Goal: Task Accomplishment & Management: Use online tool/utility

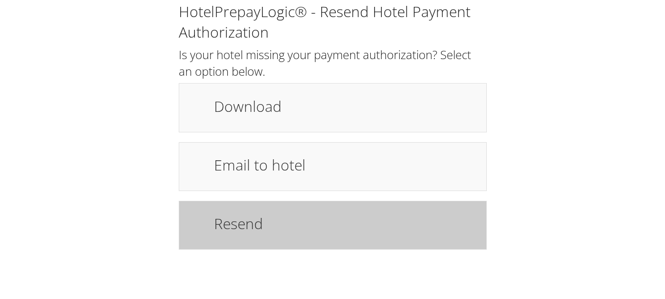
drag, startPoint x: 0, startPoint y: 0, endPoint x: 273, endPoint y: 226, distance: 354.2
click at [273, 226] on h1 "Resend" at bounding box center [345, 224] width 262 height 22
click at [333, 234] on h1 "Resend" at bounding box center [345, 224] width 262 height 22
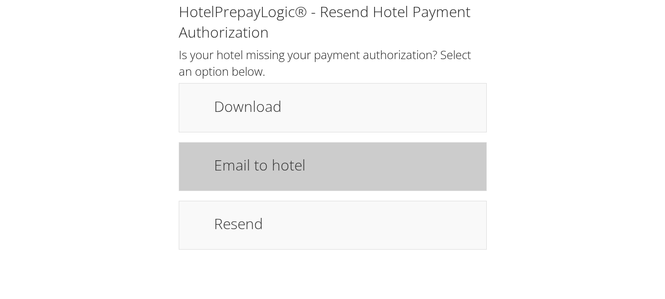
click at [316, 155] on h1 "Email to hotel" at bounding box center [345, 165] width 262 height 22
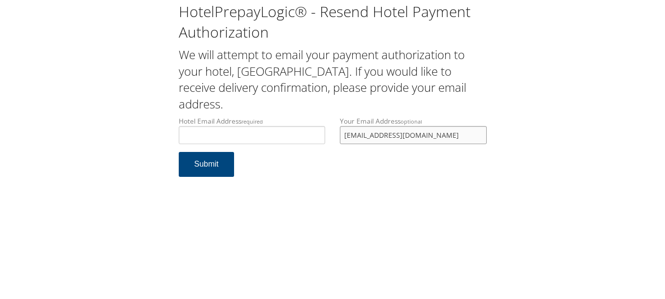
drag, startPoint x: 425, startPoint y: 138, endPoint x: 341, endPoint y: 138, distance: 84.7
click at [341, 138] on input "lfmartinucci14@gmail.com" at bounding box center [413, 135] width 147 height 18
click at [298, 140] on input "Hotel Email Address required" at bounding box center [252, 135] width 147 height 18
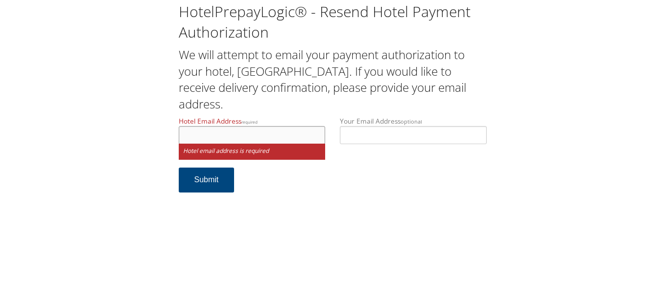
click at [237, 138] on input "Hotel Email Address required" at bounding box center [252, 135] width 147 height 18
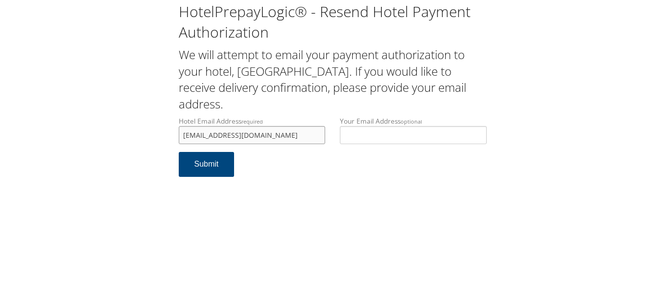
type input "teetee.tps@gmail.com"
click at [269, 196] on div "HotelPrepayLogic® - Resend Hotel Payment Authorization We will attempt to email…" at bounding box center [332, 149] width 665 height 299
click at [221, 162] on button "Submit" at bounding box center [207, 164] width 56 height 25
drag, startPoint x: 0, startPoint y: 0, endPoint x: 158, endPoint y: 126, distance: 201.6
click at [158, 126] on div "HotelPrepayLogic® - Resend Hotel Payment Authorization We will attempt to email…" at bounding box center [332, 93] width 645 height 187
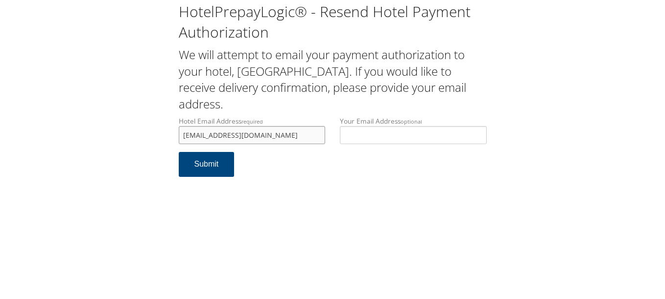
paste input ""tpsfrontdesksgf@gmail.com Rep stated credit auth was not on file and hence res…"
type input "teetee.tps@gmail.com"
click at [352, 183] on form "Hotel Email Address required teetee.tps@gmail.com Hotel email address is requir…" at bounding box center [333, 151] width 308 height 70
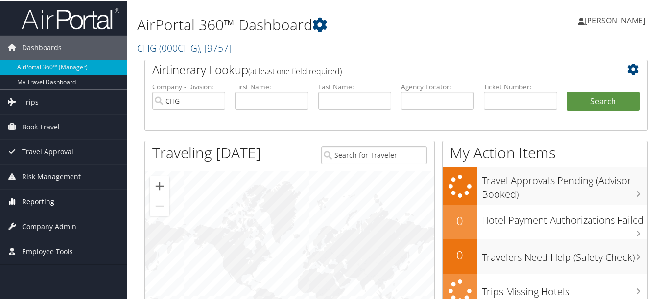
click at [69, 208] on link "Reporting" at bounding box center [63, 201] width 127 height 24
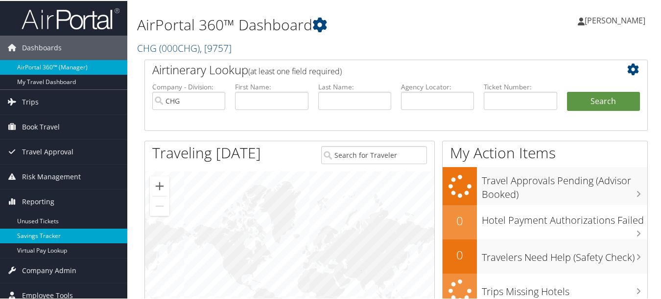
click at [67, 241] on link "Savings Tracker" at bounding box center [63, 235] width 127 height 15
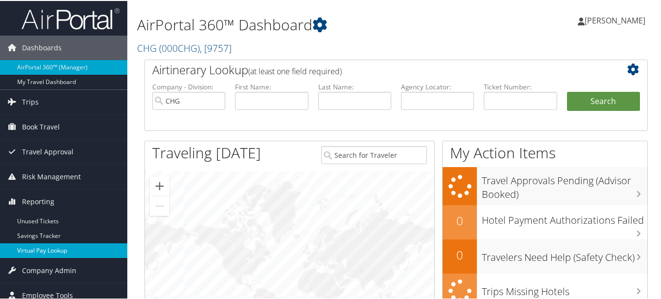
click at [58, 244] on link "Virtual Pay Lookup" at bounding box center [63, 250] width 127 height 15
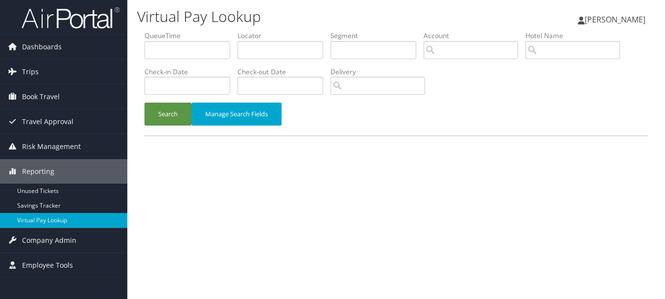
click at [251, 37] on label "Locator" at bounding box center [283, 36] width 93 height 10
click at [267, 62] on li "Locator" at bounding box center [283, 49] width 93 height 36
click at [267, 54] on input "text" at bounding box center [280, 50] width 86 height 18
paste input "NFGQJE"
click at [144, 103] on button "Search" at bounding box center [167, 114] width 47 height 23
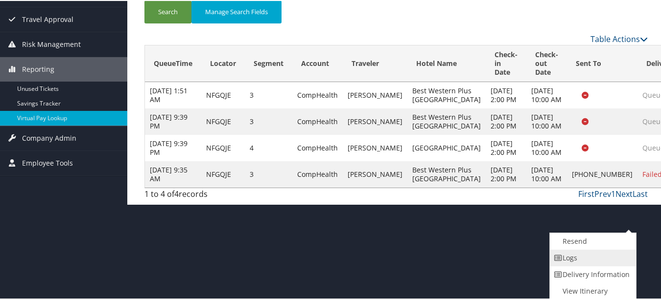
click at [605, 257] on link "Logs" at bounding box center [592, 257] width 84 height 17
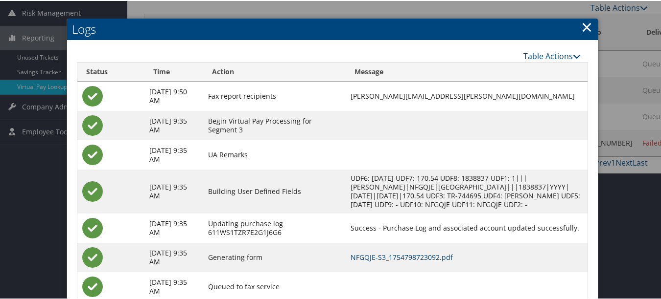
scroll to position [25, 0]
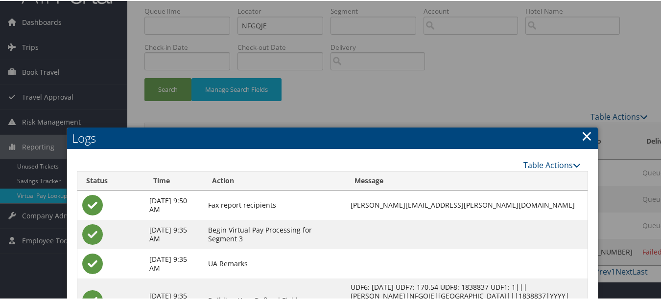
click at [581, 136] on link "×" at bounding box center [586, 135] width 11 height 20
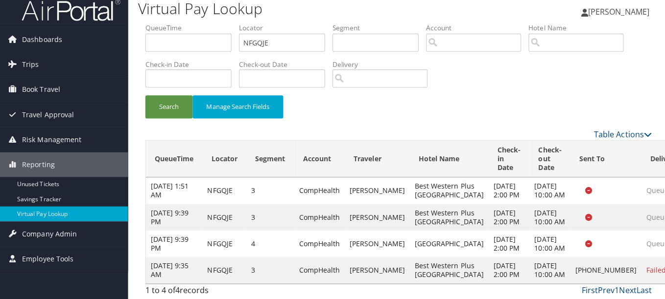
scroll to position [0, 0]
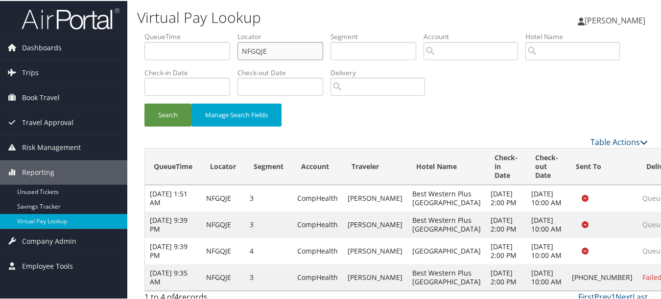
drag, startPoint x: 292, startPoint y: 51, endPoint x: 219, endPoint y: 51, distance: 72.4
click at [219, 31] on ul "QueueTime Locator NFGQJE Segment Account Traveler Hotel Name Check-in Date Chec…" at bounding box center [395, 31] width 503 height 0
paste input "MBMOUA"
click at [144, 103] on button "Search" at bounding box center [167, 114] width 47 height 23
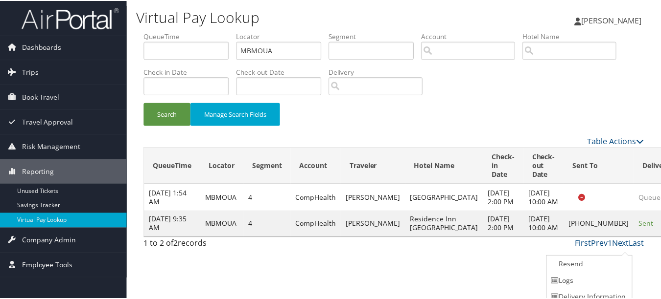
scroll to position [24, 0]
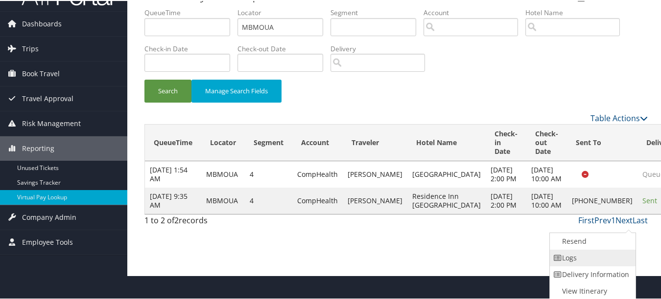
click at [612, 265] on link "Logs" at bounding box center [592, 257] width 84 height 17
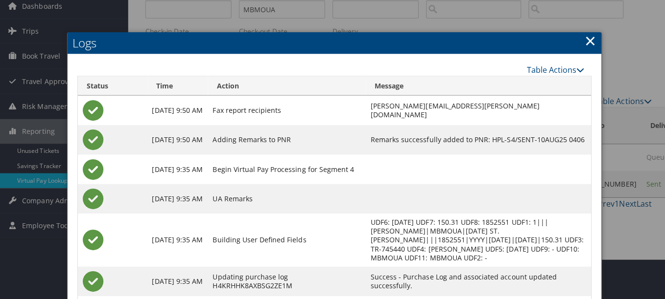
scroll to position [0, 0]
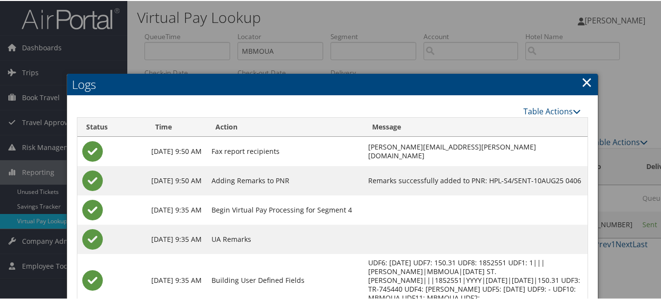
click at [581, 80] on link "×" at bounding box center [586, 81] width 11 height 20
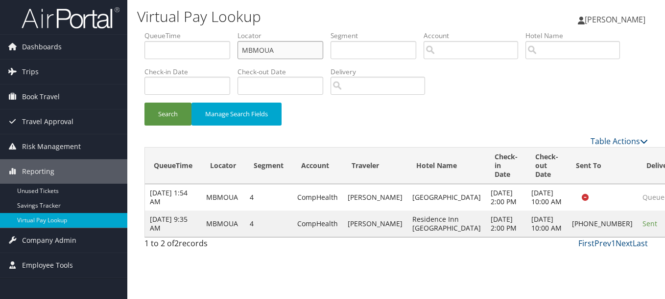
drag, startPoint x: 287, startPoint y: 53, endPoint x: 189, endPoint y: 53, distance: 97.9
click at [189, 31] on ul "QueueTime Locator MBMOUA Segment Account Traveler Hotel Name Check-in Date Chec…" at bounding box center [395, 31] width 503 height 0
paste input "HKYUX"
click at [144, 103] on button "Search" at bounding box center [167, 114] width 47 height 23
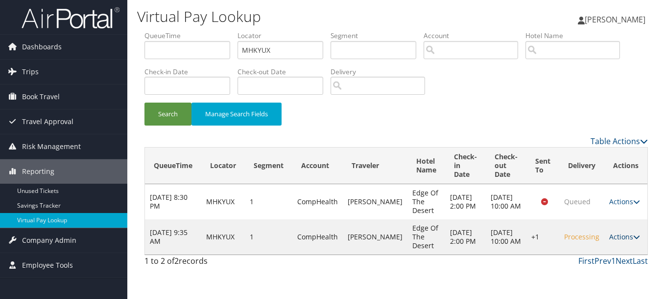
click at [611, 233] on link "Actions" at bounding box center [624, 236] width 31 height 9
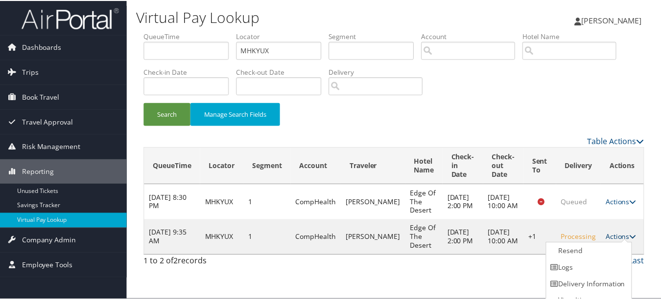
scroll to position [11, 0]
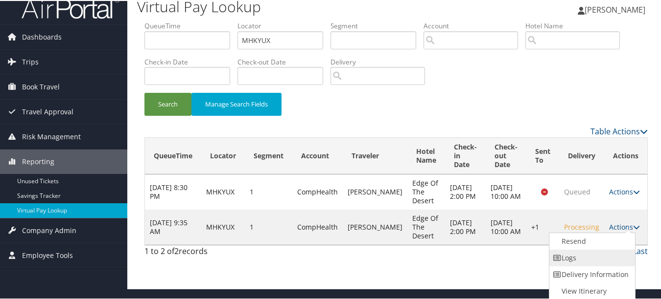
click at [605, 258] on link "Logs" at bounding box center [591, 257] width 84 height 17
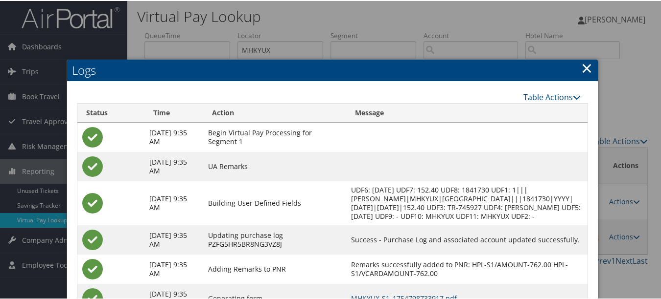
scroll to position [0, 0]
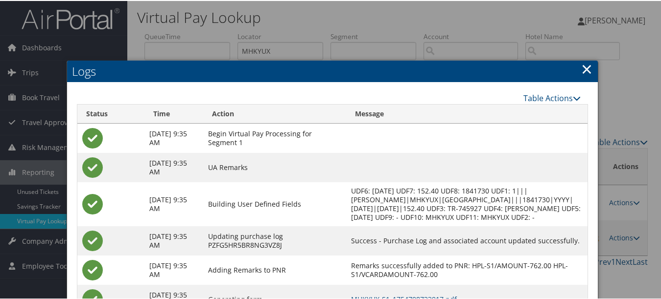
click at [582, 71] on link "×" at bounding box center [586, 68] width 11 height 20
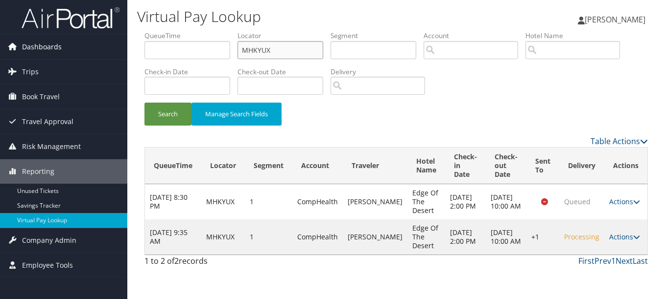
drag, startPoint x: 310, startPoint y: 53, endPoint x: 85, endPoint y: 53, distance: 225.1
click at [85, 53] on div "Dashboards AirPortal 360™ (Manager) My Travel Dashboard Trips Airtinerary® Look…" at bounding box center [332, 149] width 665 height 299
paste input "YTMEKK"
click at [144, 103] on button "Search" at bounding box center [167, 114] width 47 height 23
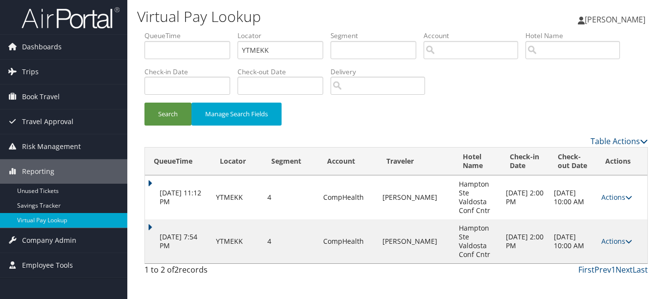
click at [612, 233] on td "Actions Resend Logs View Itinerary" at bounding box center [621, 242] width 51 height 44
click at [611, 222] on td "Actions Resend Logs View Itinerary" at bounding box center [621, 242] width 51 height 44
click at [615, 237] on link "Actions" at bounding box center [616, 241] width 31 height 9
click at [593, 254] on link "Logs" at bounding box center [597, 259] width 62 height 17
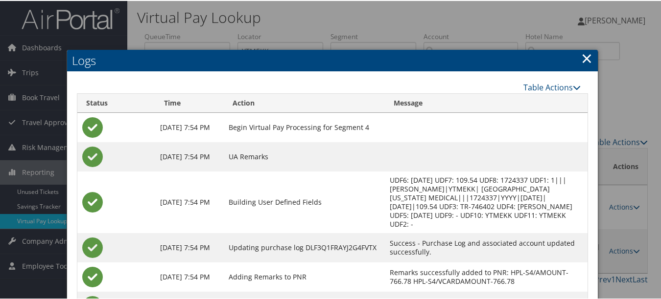
click at [581, 55] on link "×" at bounding box center [586, 57] width 11 height 20
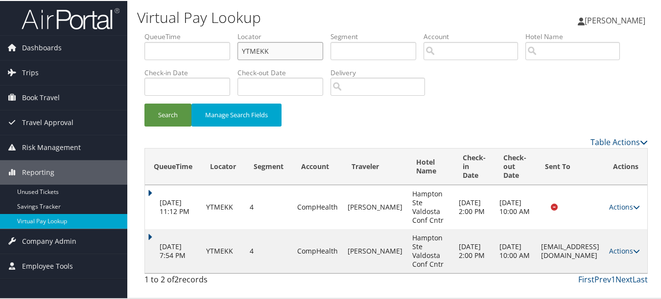
drag, startPoint x: 232, startPoint y: 51, endPoint x: 135, endPoint y: 51, distance: 97.4
click at [135, 51] on div "Virtual Pay Lookup Luke Perry Luke Perry My Settings Travel Agency Contacts Vie…" at bounding box center [395, 149] width 537 height 299
paste input "DULNHC"
click at [144, 103] on button "Search" at bounding box center [167, 114] width 47 height 23
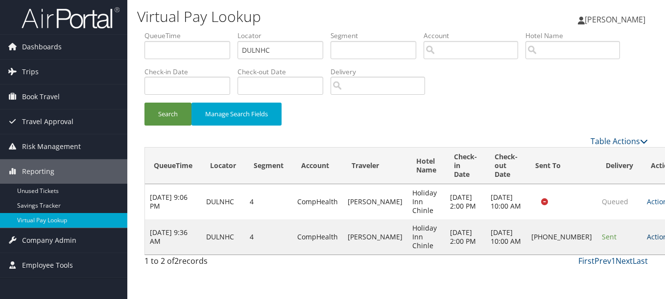
click at [664, 240] on icon at bounding box center [673, 237] width 7 height 7
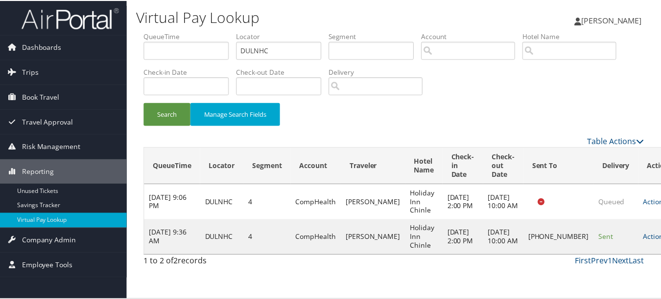
scroll to position [15, 0]
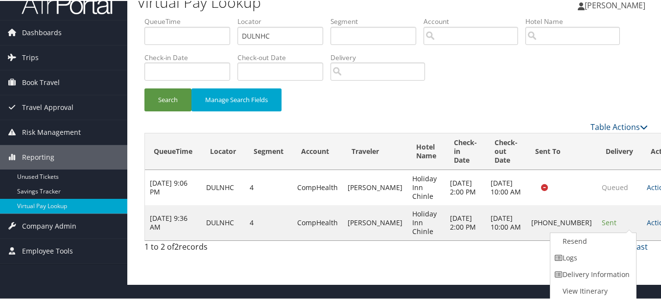
click at [610, 252] on link "Logs" at bounding box center [592, 257] width 84 height 17
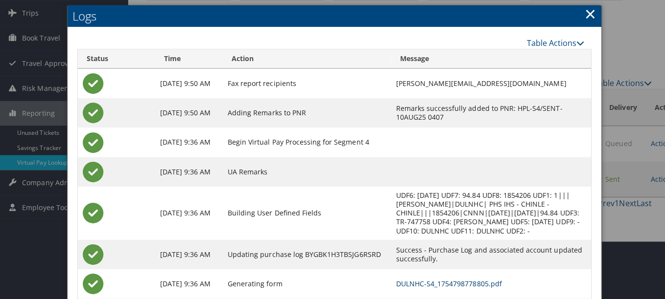
scroll to position [0, 0]
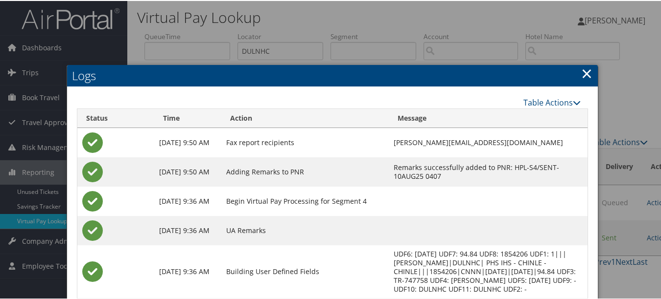
click at [581, 74] on link "×" at bounding box center [586, 73] width 11 height 20
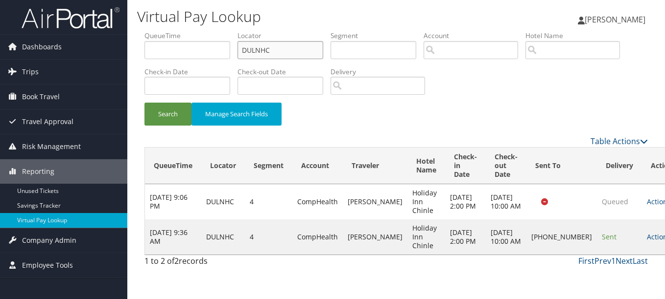
drag, startPoint x: 318, startPoint y: 47, endPoint x: 166, endPoint y: 49, distance: 151.7
click at [166, 31] on ul "QueueTime Locator DULNHC Segment Account Traveler Hotel Name Check-in Date Chec…" at bounding box center [395, 31] width 503 height 0
paste input "URTFQI"
click at [144, 103] on button "Search" at bounding box center [167, 114] width 47 height 23
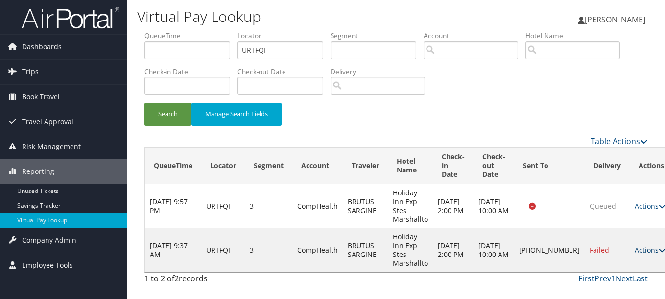
click at [634, 252] on link "Actions" at bounding box center [649, 250] width 31 height 9
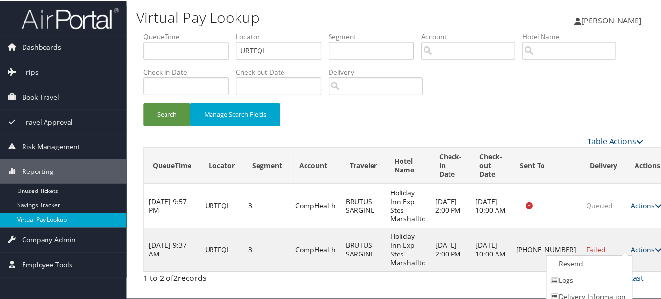
scroll to position [24, 0]
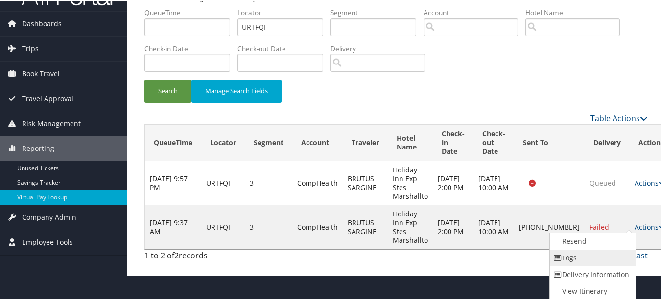
click at [609, 258] on link "Logs" at bounding box center [592, 257] width 84 height 17
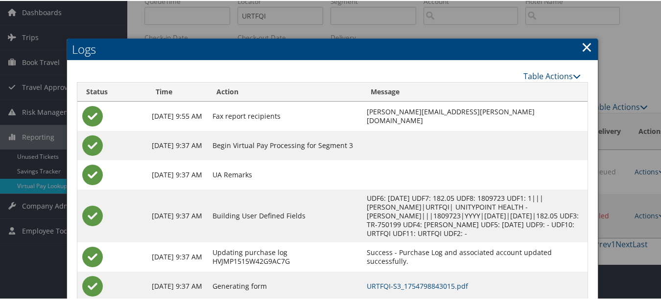
scroll to position [0, 0]
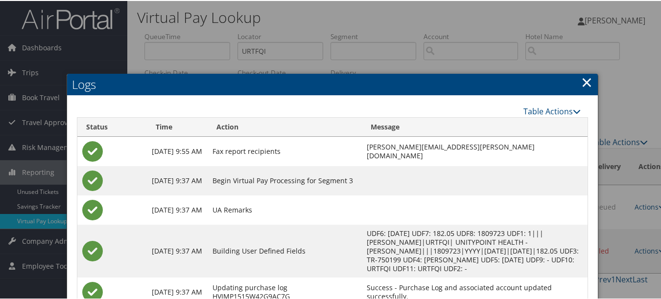
click at [375, 194] on td at bounding box center [475, 179] width 226 height 29
click at [581, 87] on link "×" at bounding box center [586, 81] width 11 height 20
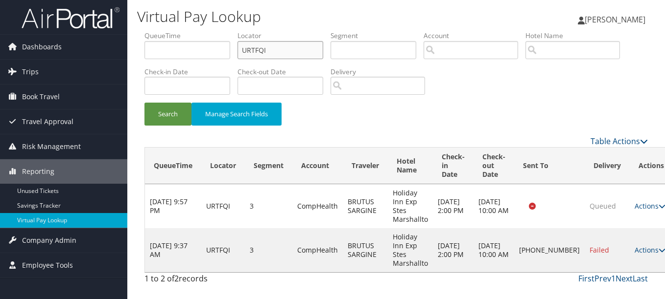
drag, startPoint x: 234, startPoint y: 52, endPoint x: 178, endPoint y: 53, distance: 56.3
click at [178, 31] on ul "QueueTime Locator URTFQI Segment Account Traveler Hotel Name Check-in Date Chec…" at bounding box center [395, 31] width 503 height 0
paste input "AJJLWU"
click at [144, 103] on button "Search" at bounding box center [167, 114] width 47 height 23
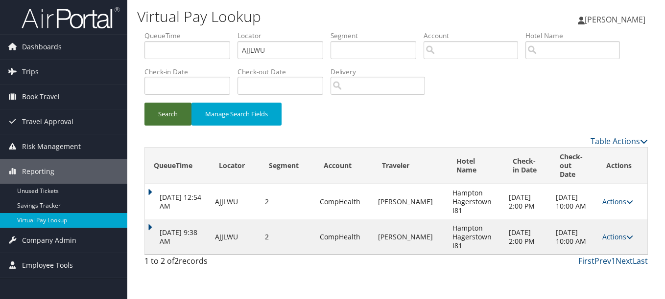
click at [174, 105] on button "Search" at bounding box center [167, 114] width 47 height 23
click at [609, 232] on link "Actions" at bounding box center [617, 236] width 31 height 9
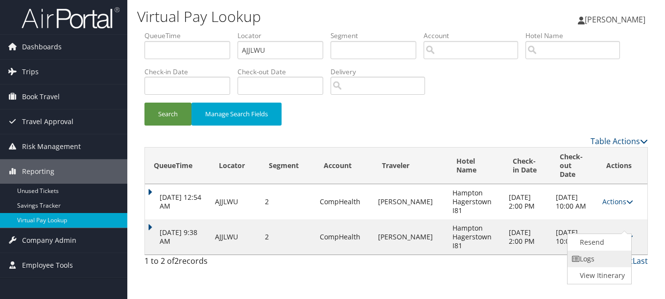
click at [600, 255] on link "Logs" at bounding box center [598, 259] width 62 height 17
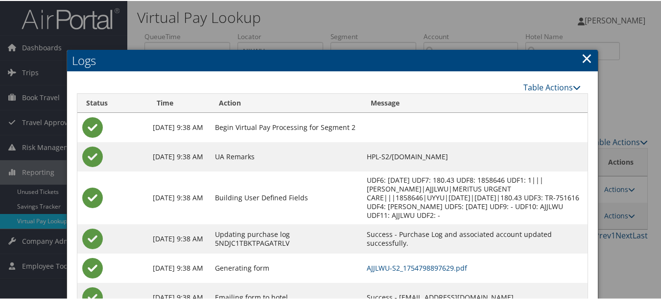
click at [582, 58] on link "×" at bounding box center [586, 57] width 11 height 20
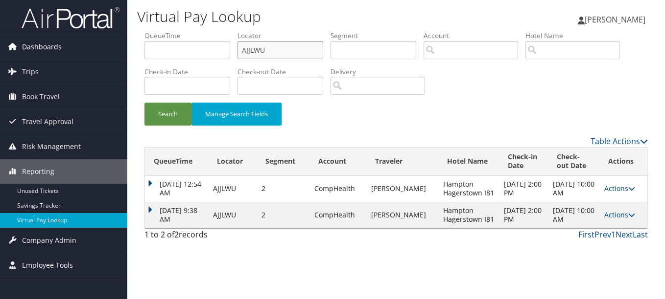
drag, startPoint x: 234, startPoint y: 52, endPoint x: 118, endPoint y: 51, distance: 116.0
click at [119, 52] on div "Dashboards AirPortal 360™ (Manager) My Travel Dashboard Trips Airtinerary® Look…" at bounding box center [332, 149] width 665 height 299
paste input "LQXATO"
click at [144, 103] on button "Search" at bounding box center [167, 114] width 47 height 23
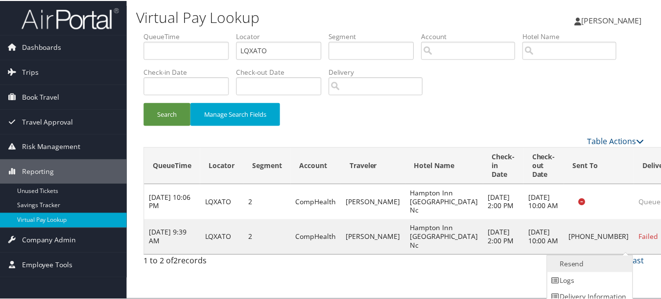
scroll to position [24, 0]
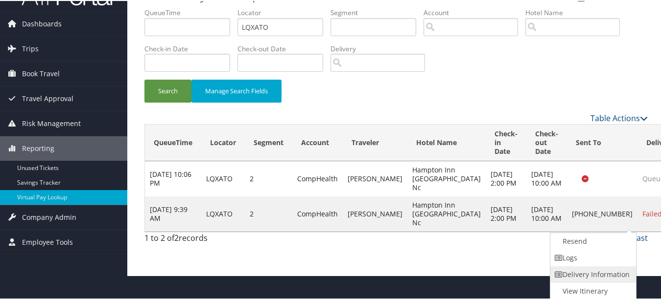
click at [614, 267] on link "Delivery Information" at bounding box center [592, 274] width 84 height 17
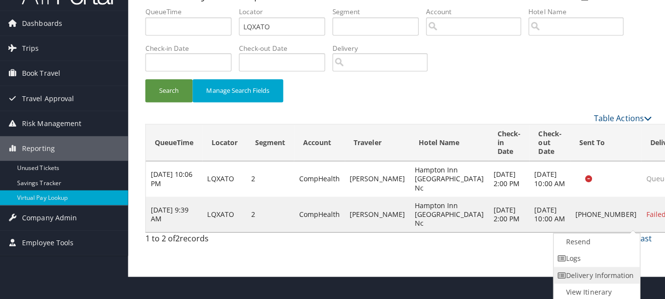
scroll to position [0, 0]
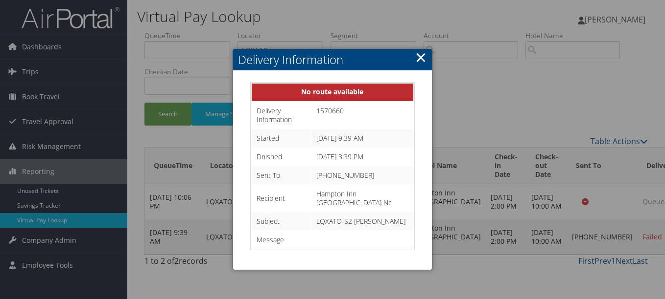
click at [416, 59] on link "×" at bounding box center [420, 57] width 11 height 20
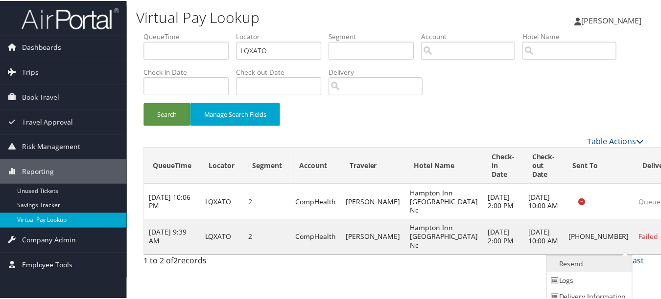
scroll to position [24, 0]
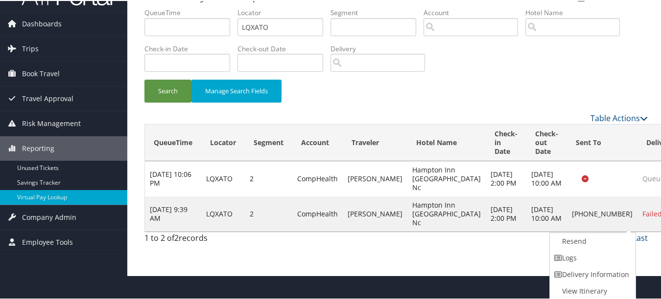
drag, startPoint x: 619, startPoint y: 247, endPoint x: 596, endPoint y: 252, distance: 23.7
click at [596, 252] on link "Logs" at bounding box center [592, 257] width 84 height 17
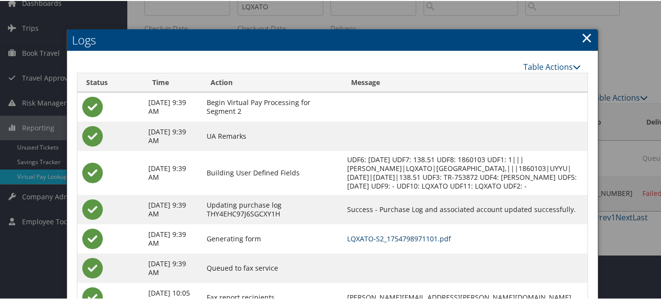
scroll to position [0, 0]
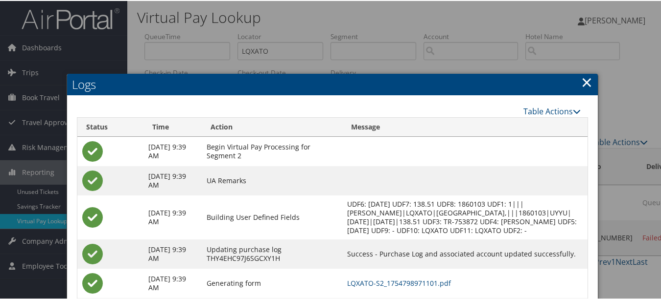
click at [581, 79] on link "×" at bounding box center [586, 81] width 11 height 20
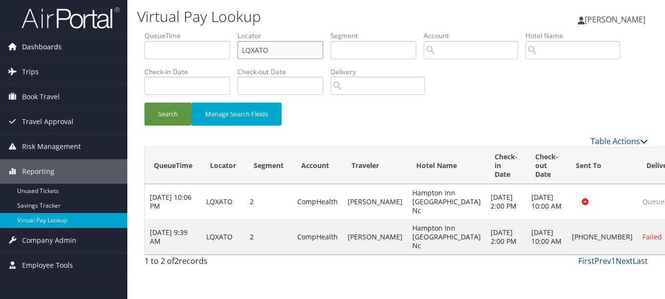
drag, startPoint x: 283, startPoint y: 49, endPoint x: 106, endPoint y: 50, distance: 177.6
click at [107, 49] on div "Dashboards AirPortal 360™ (Manager) My Travel Dashboard Trips Airtinerary® Look…" at bounding box center [332, 149] width 665 height 299
paste input "GFBEIZ"
click at [144, 103] on button "Search" at bounding box center [167, 114] width 47 height 23
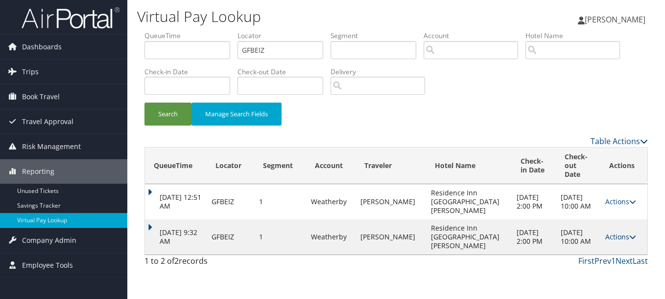
click at [605, 241] on link "Actions" at bounding box center [620, 236] width 31 height 9
click at [589, 269] on link "Logs" at bounding box center [597, 272] width 62 height 17
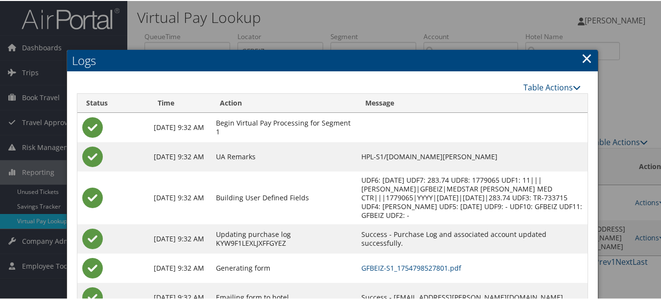
click at [589, 55] on h2 "Logs" at bounding box center [332, 60] width 530 height 22
click at [575, 60] on h2 "Logs" at bounding box center [332, 60] width 530 height 22
click at [583, 58] on link "×" at bounding box center [586, 57] width 11 height 20
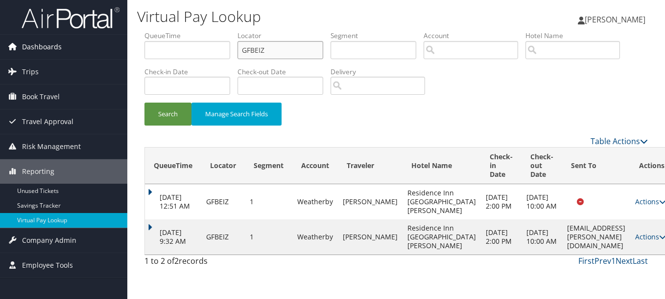
drag, startPoint x: 291, startPoint y: 51, endPoint x: 99, endPoint y: 49, distance: 191.3
click at [99, 49] on div "Dashboards AirPortal 360™ (Manager) My Travel Dashboard Trips Airtinerary® Look…" at bounding box center [332, 149] width 665 height 299
paste input "KZINJU"
click at [144, 103] on button "Search" at bounding box center [167, 114] width 47 height 23
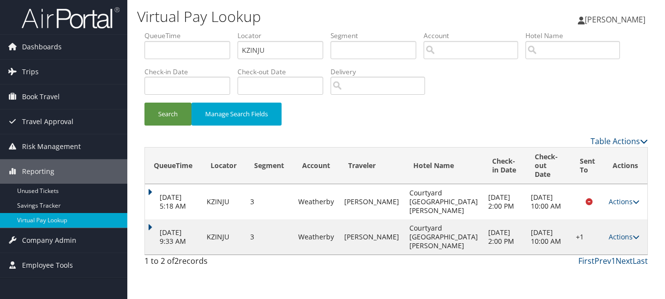
click at [619, 230] on td "Actions Resend Logs Delivery Information View Itinerary" at bounding box center [625, 237] width 44 height 35
click at [620, 235] on link "Actions" at bounding box center [623, 236] width 31 height 9
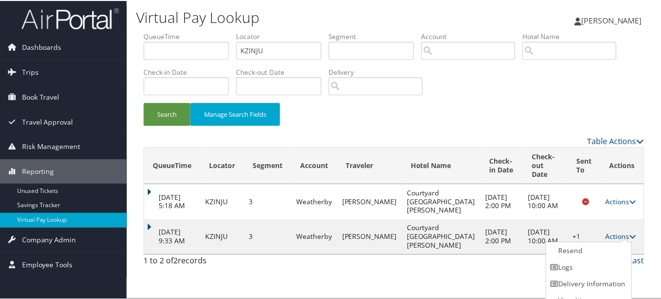
scroll to position [11, 0]
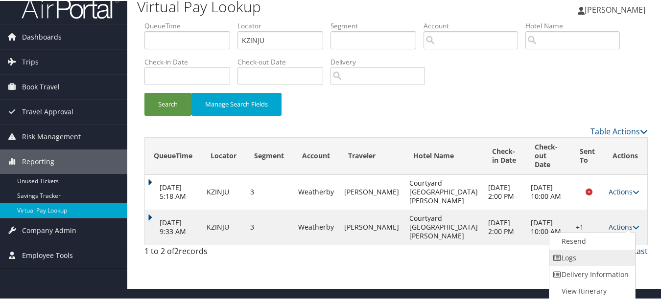
click at [613, 253] on link "Logs" at bounding box center [591, 257] width 84 height 17
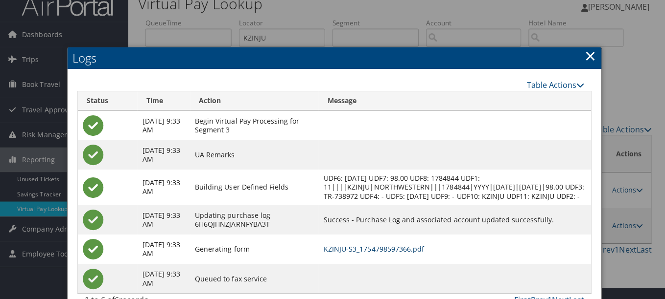
scroll to position [0, 0]
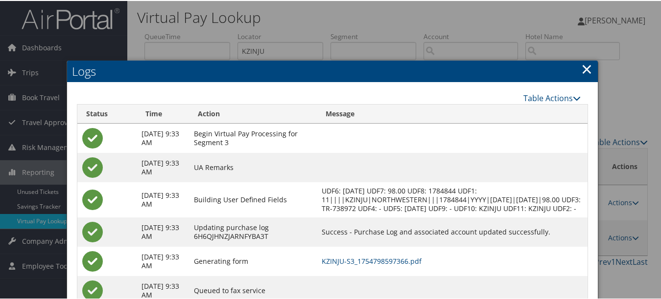
click at [581, 71] on link "×" at bounding box center [586, 68] width 11 height 20
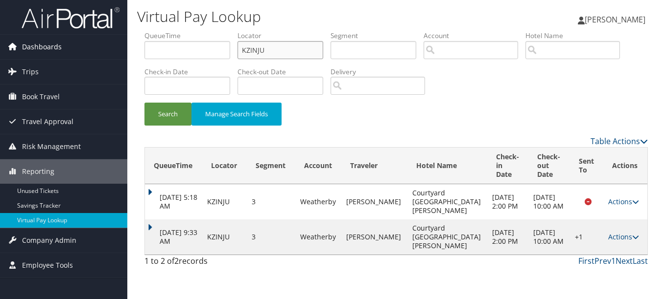
click at [88, 54] on div "Dashboards AirPortal 360™ (Manager) My Travel Dashboard Trips Airtinerary® Look…" at bounding box center [332, 149] width 665 height 299
paste input "JWQTXK"
click at [144, 103] on button "Search" at bounding box center [167, 114] width 47 height 23
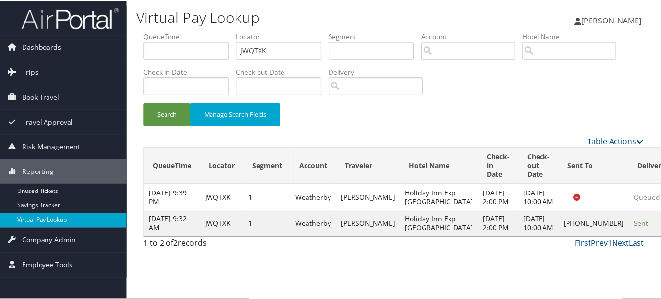
scroll to position [24, 0]
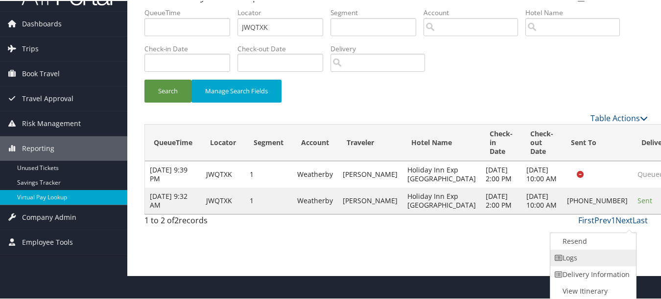
click at [616, 259] on link "Logs" at bounding box center [592, 257] width 84 height 17
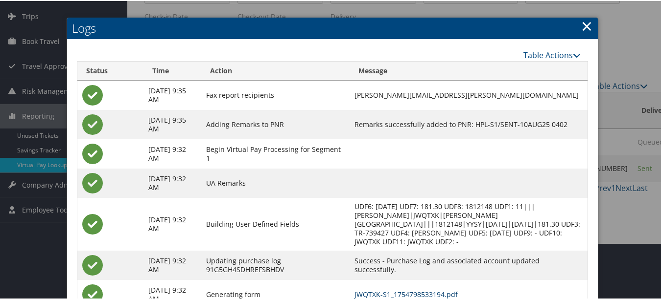
scroll to position [0, 0]
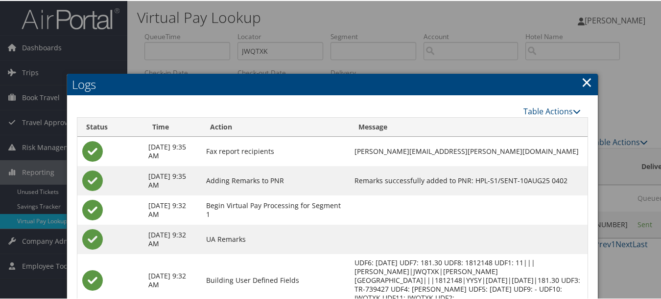
click at [583, 83] on link "×" at bounding box center [586, 81] width 11 height 20
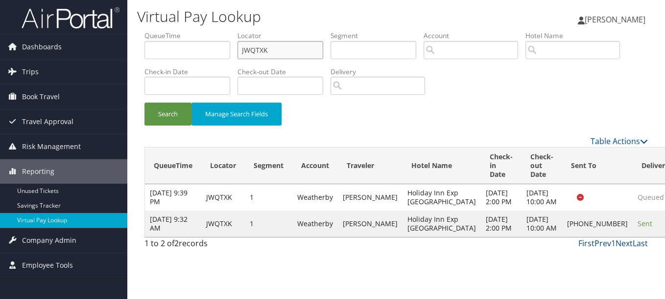
drag, startPoint x: 317, startPoint y: 51, endPoint x: 160, endPoint y: 59, distance: 156.3
click at [160, 31] on ul "QueueTime Locator JWQTXK Segment Account Traveler Hotel Name Check-in Date Chec…" at bounding box center [395, 31] width 503 height 0
paste input "CNBUZY"
click at [144, 103] on button "Search" at bounding box center [167, 114] width 47 height 23
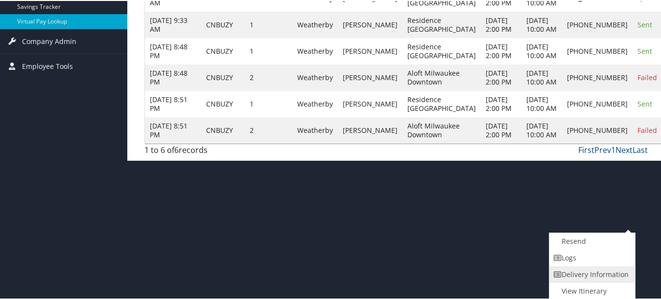
click at [598, 266] on link "Delivery Information" at bounding box center [591, 274] width 84 height 17
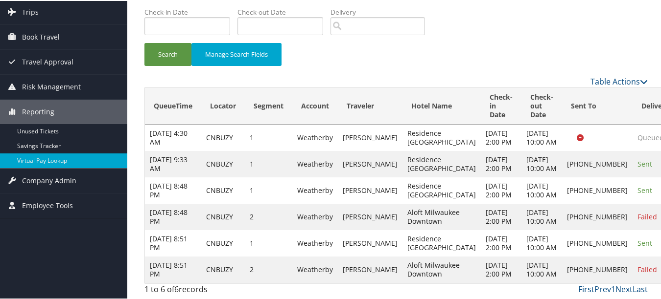
scroll to position [166, 0]
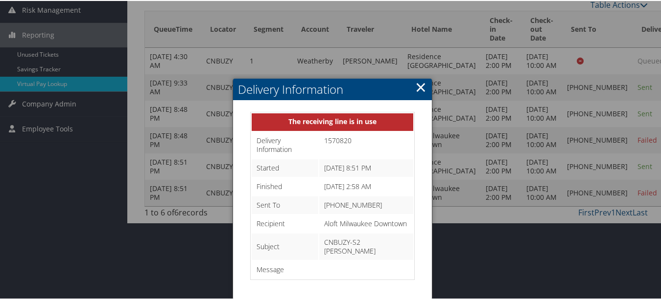
click at [415, 76] on link "×" at bounding box center [420, 86] width 11 height 20
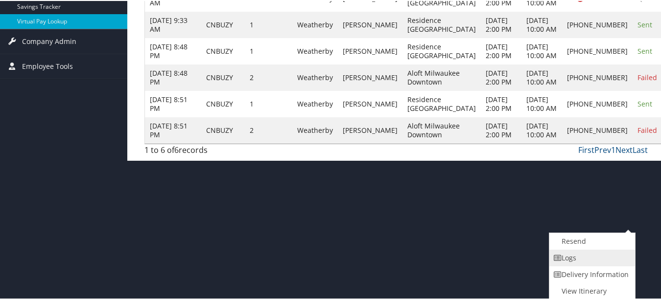
click at [580, 264] on link "Logs" at bounding box center [591, 257] width 84 height 17
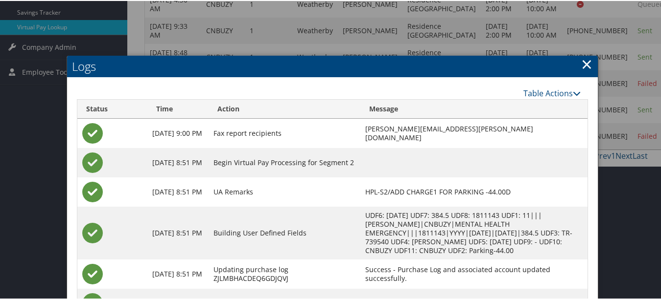
scroll to position [122, 0]
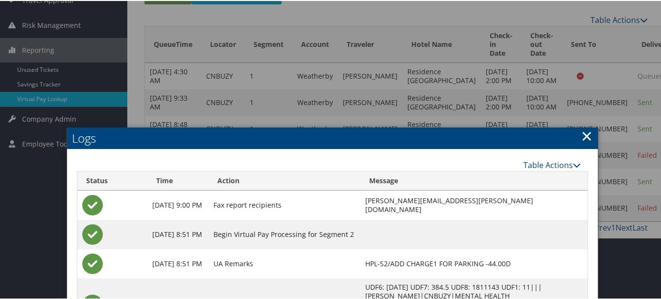
click at [584, 135] on link "×" at bounding box center [586, 135] width 11 height 20
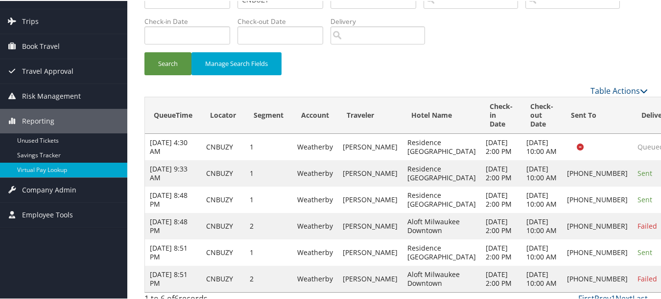
scroll to position [0, 0]
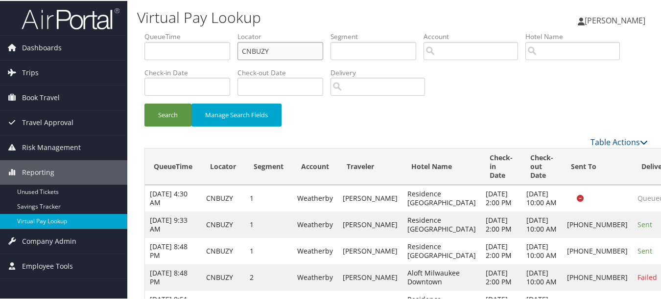
drag, startPoint x: 202, startPoint y: 46, endPoint x: 161, endPoint y: 46, distance: 40.6
click at [161, 31] on ul "QueueTime Locator CNBUZY Segment Account Traveler Hotel Name Check-in Date Chec…" at bounding box center [395, 31] width 503 height 0
paste input "QYHYGM"
click at [144, 103] on button "Search" at bounding box center [167, 114] width 47 height 23
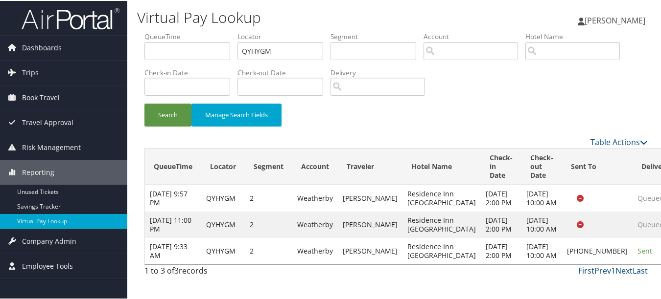
drag, startPoint x: 604, startPoint y: 255, endPoint x: 609, endPoint y: 258, distance: 5.9
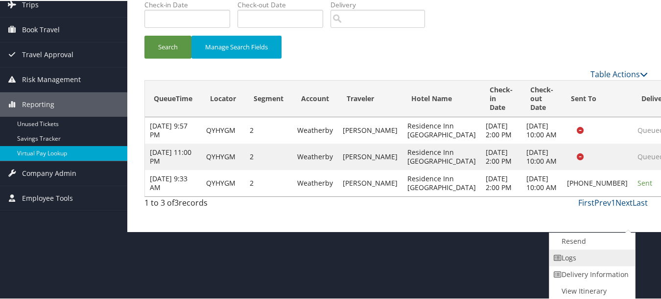
click at [609, 258] on link "Logs" at bounding box center [591, 257] width 84 height 17
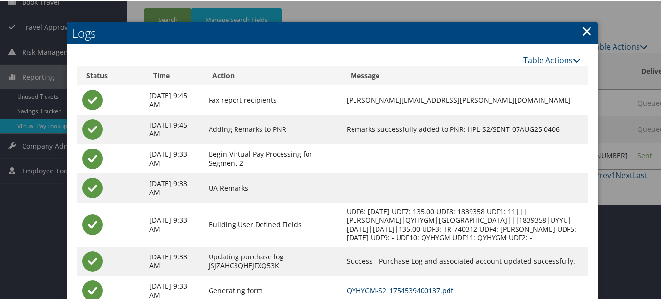
scroll to position [20, 0]
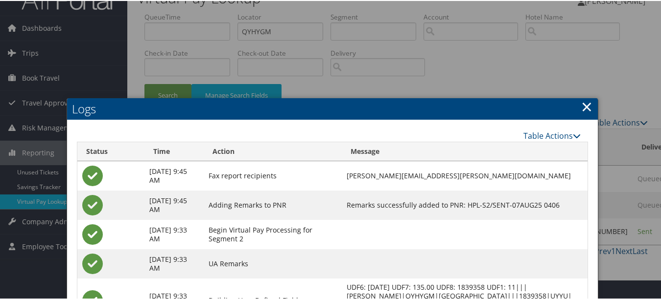
click at [588, 110] on link "×" at bounding box center [586, 106] width 11 height 20
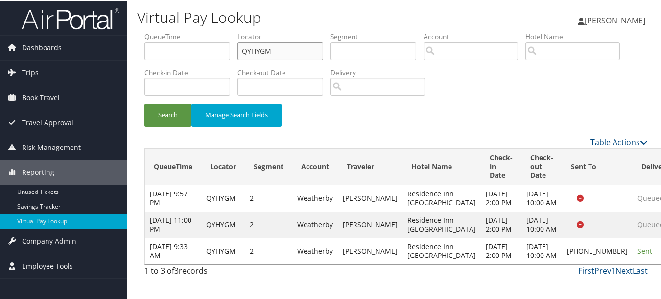
drag, startPoint x: 243, startPoint y: 35, endPoint x: 223, endPoint y: 35, distance: 20.6
click at [223, 31] on ul "QueueTime Locator QYHYGM Segment Account Traveler Hotel Name Check-in Date Chec…" at bounding box center [395, 31] width 503 height 0
paste input "SDJOZZ"
click at [144, 103] on button "Search" at bounding box center [167, 114] width 47 height 23
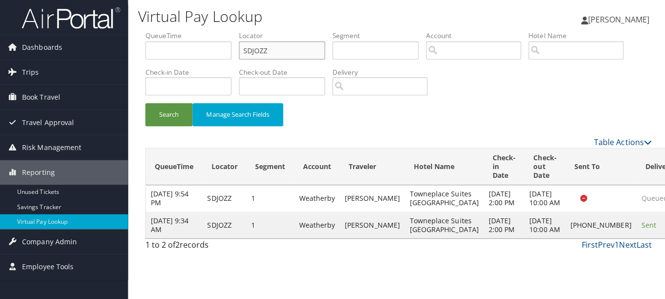
scroll to position [0, 0]
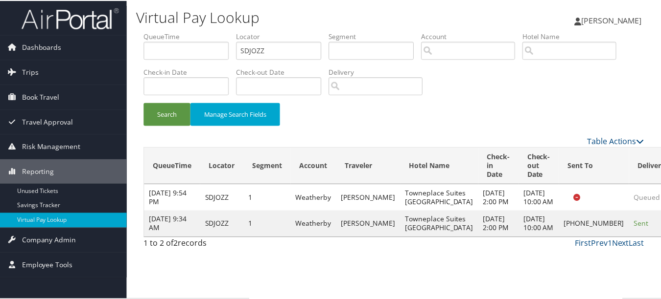
scroll to position [15, 0]
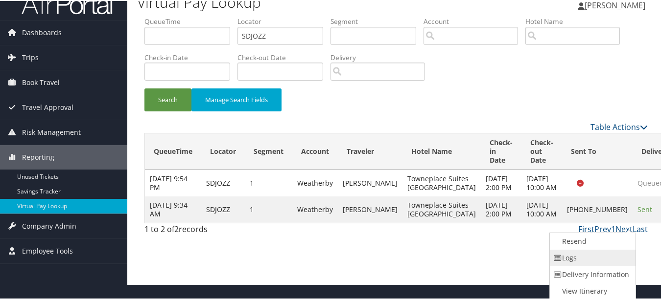
click at [595, 251] on link "Logs" at bounding box center [592, 257] width 84 height 17
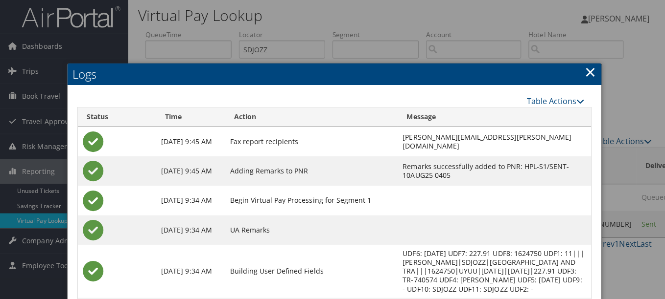
scroll to position [0, 0]
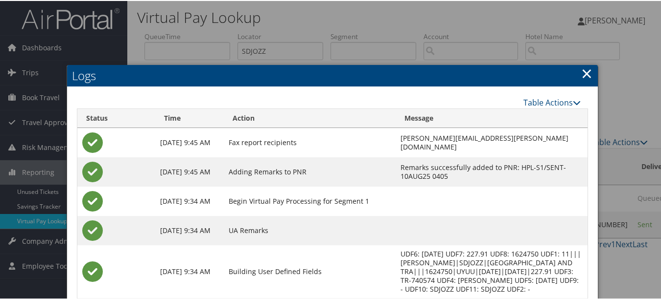
click at [581, 75] on link "×" at bounding box center [586, 73] width 11 height 20
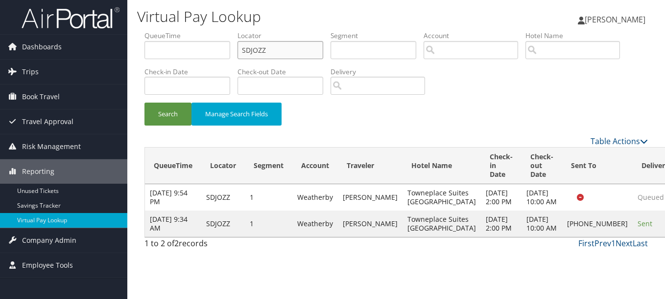
drag, startPoint x: 282, startPoint y: 52, endPoint x: 166, endPoint y: 52, distance: 115.5
click at [168, 31] on ul "QueueTime Locator SDJOZZ Segment Account Traveler Hotel Name Check-in Date Chec…" at bounding box center [395, 31] width 503 height 0
paste input "LHDZFO"
click at [144, 103] on button "Search" at bounding box center [167, 114] width 47 height 23
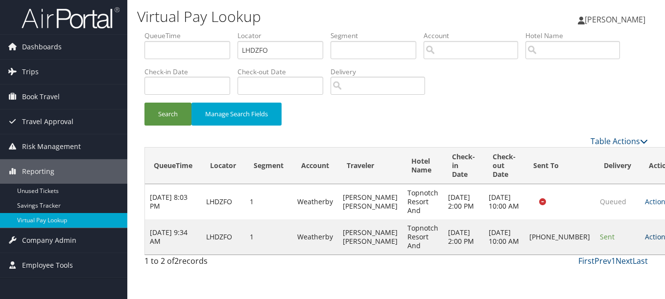
click at [664, 241] on icon at bounding box center [671, 237] width 7 height 7
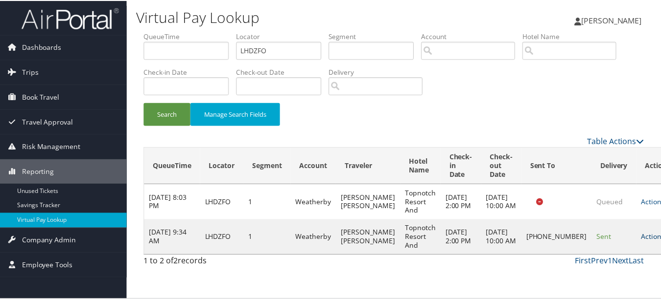
scroll to position [15, 0]
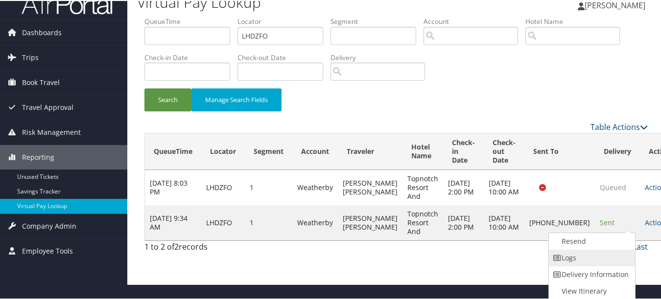
click at [618, 252] on link "Logs" at bounding box center [591, 257] width 84 height 17
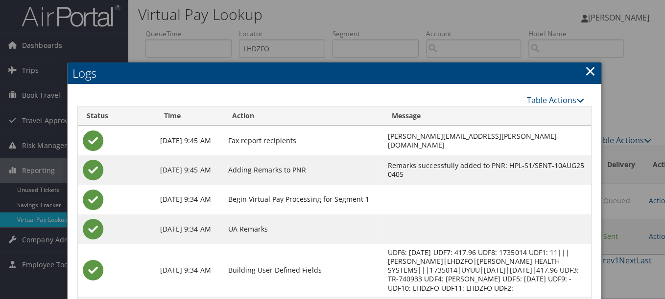
scroll to position [0, 0]
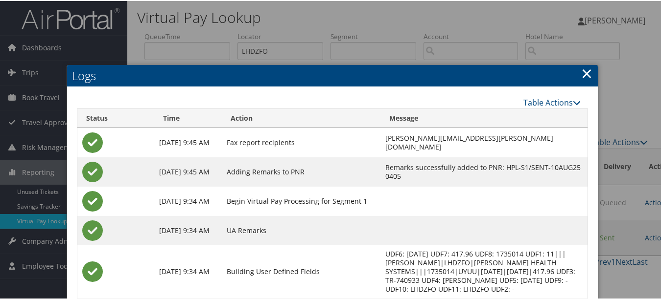
click at [581, 75] on link "×" at bounding box center [586, 73] width 11 height 20
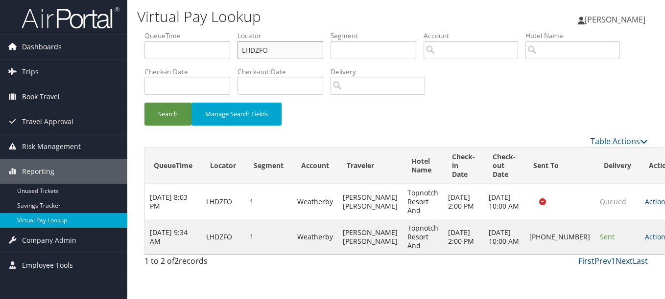
drag, startPoint x: 294, startPoint y: 51, endPoint x: 111, endPoint y: 51, distance: 182.5
click at [111, 51] on div "Dashboards AirPortal 360™ (Manager) My Travel Dashboard Trips Airtinerary® Look…" at bounding box center [332, 149] width 665 height 299
paste input "WJSDRY"
click at [144, 103] on button "Search" at bounding box center [167, 114] width 47 height 23
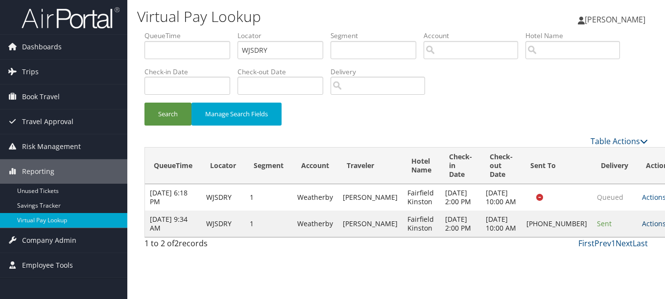
click at [642, 229] on link "Actions" at bounding box center [657, 223] width 31 height 9
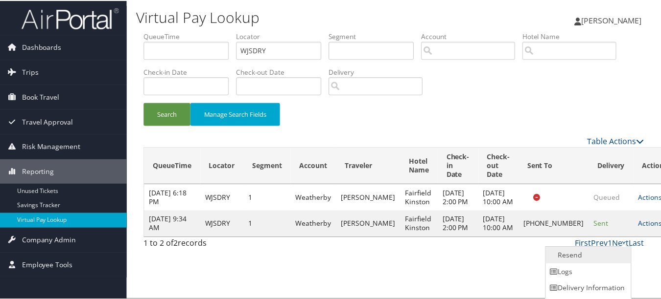
scroll to position [15, 0]
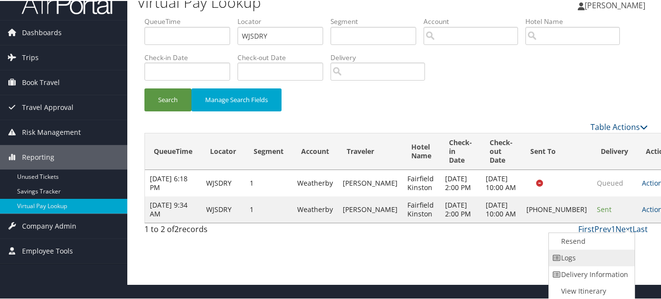
click at [580, 254] on link "Logs" at bounding box center [591, 257] width 84 height 17
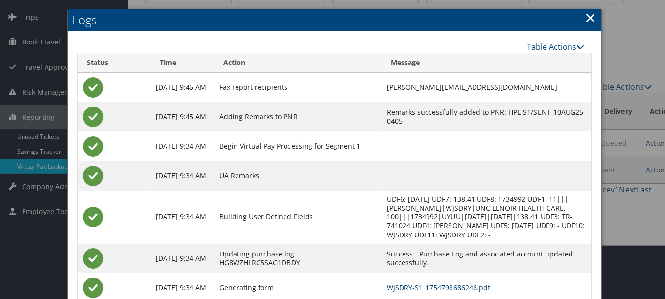
scroll to position [0, 0]
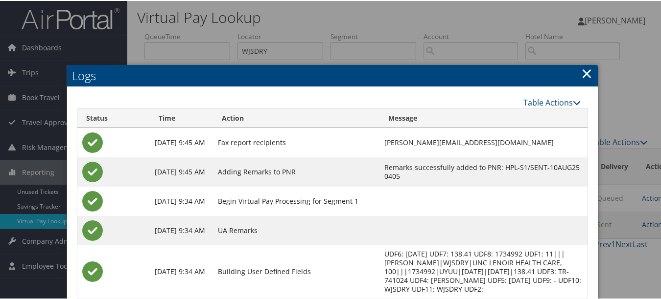
click at [585, 70] on link "×" at bounding box center [586, 73] width 11 height 20
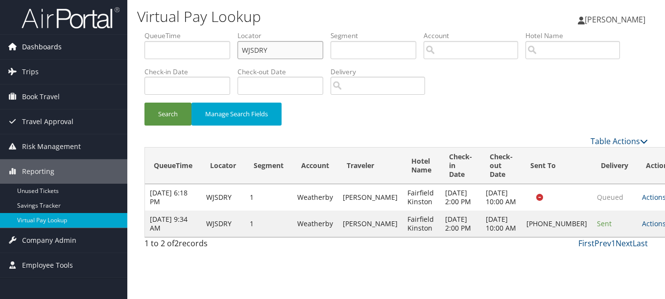
drag, startPoint x: 151, startPoint y: 51, endPoint x: 102, endPoint y: 51, distance: 49.4
click at [102, 51] on div "Dashboards AirPortal 360™ (Manager) My Travel Dashboard Trips Airtinerary® Look…" at bounding box center [332, 149] width 665 height 299
paste input "QLAWKG"
click at [144, 103] on button "Search" at bounding box center [167, 114] width 47 height 23
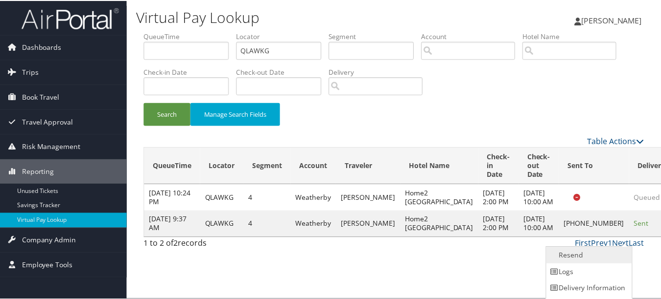
scroll to position [15, 0]
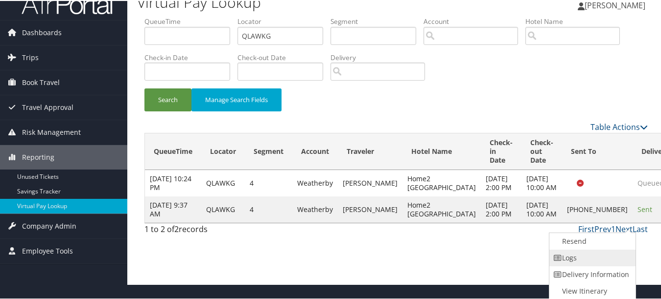
click at [606, 257] on link "Logs" at bounding box center [591, 257] width 84 height 17
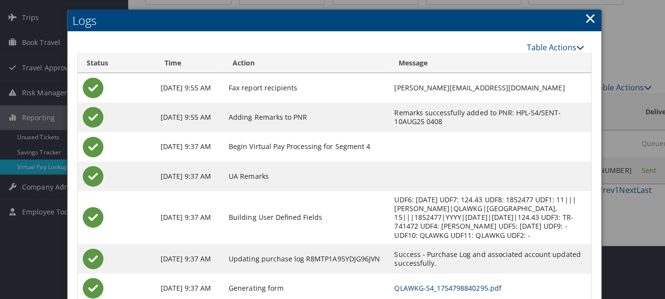
scroll to position [0, 0]
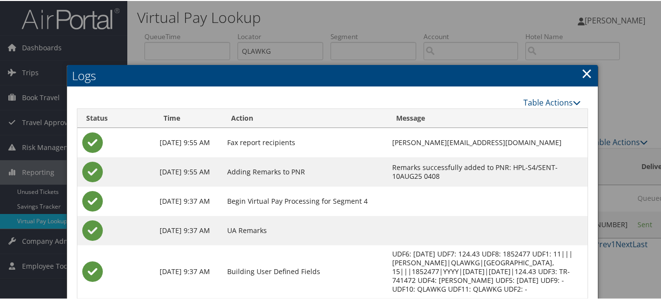
click at [583, 76] on link "×" at bounding box center [586, 73] width 11 height 20
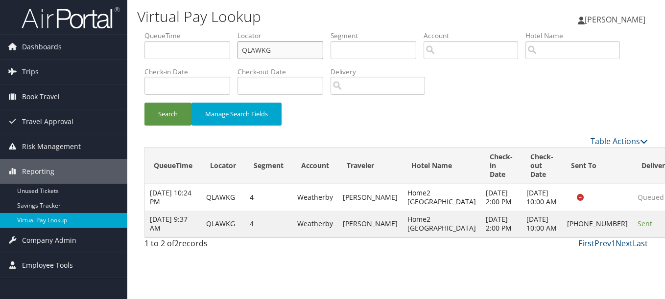
drag, startPoint x: 288, startPoint y: 54, endPoint x: 241, endPoint y: 52, distance: 47.5
click at [241, 52] on input "QLAWKG" at bounding box center [280, 50] width 86 height 18
paste input "UUIML"
click at [144, 103] on button "Search" at bounding box center [167, 114] width 47 height 23
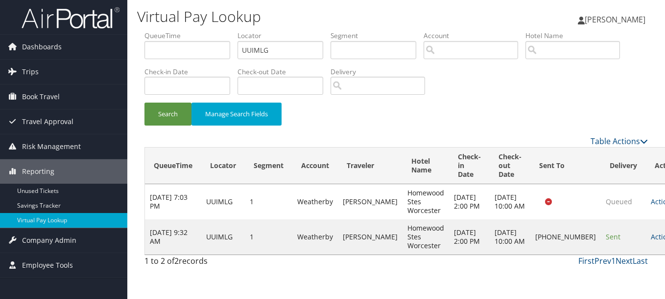
click at [645, 235] on td "Actions Resend Logs Delivery Information View Itinerary" at bounding box center [666, 237] width 43 height 35
click at [650, 238] on link "Actions" at bounding box center [665, 236] width 31 height 9
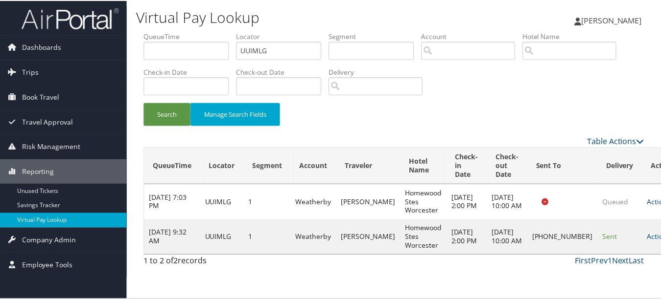
scroll to position [15, 0]
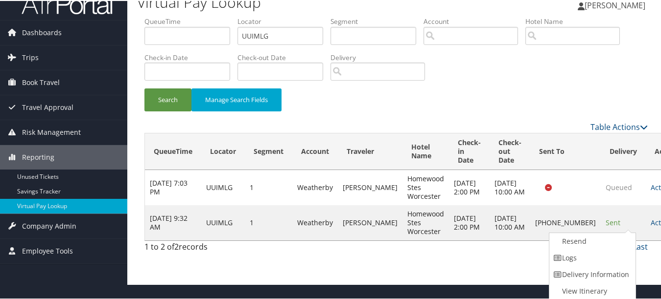
click at [596, 257] on link "Logs" at bounding box center [591, 257] width 84 height 17
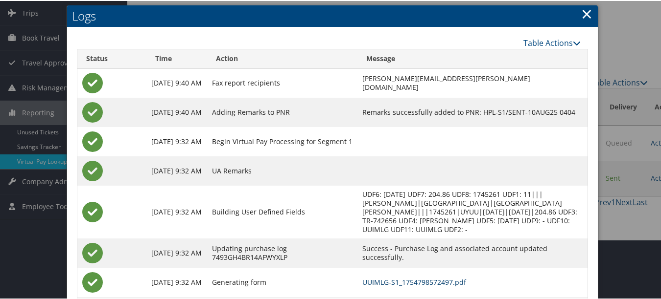
scroll to position [0, 0]
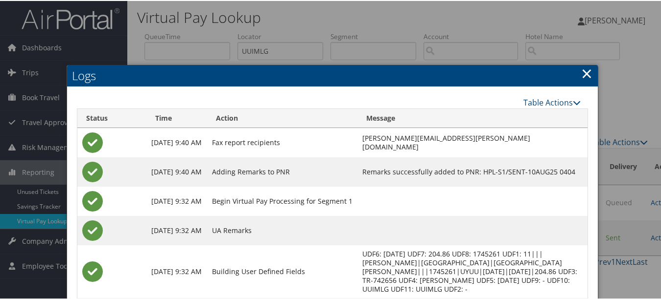
click at [584, 75] on link "×" at bounding box center [586, 73] width 11 height 20
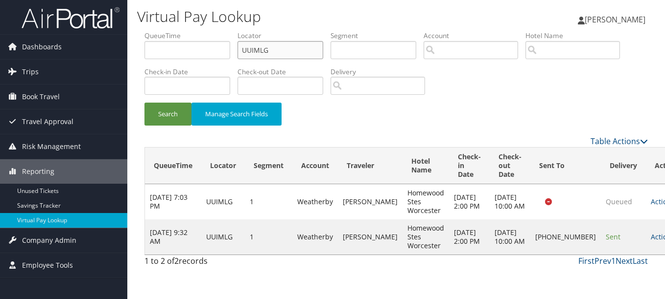
drag, startPoint x: 294, startPoint y: 48, endPoint x: 184, endPoint y: 54, distance: 109.8
click at [184, 31] on ul "QueueTime Locator UUIMLG Segment Account Traveler Hotel Name Check-in Date Chec…" at bounding box center [395, 31] width 503 height 0
paste input "DYVHVT"
click at [144, 103] on button "Search" at bounding box center [167, 114] width 47 height 23
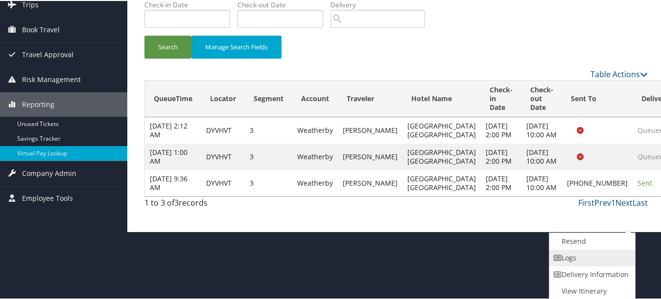
click at [584, 259] on link "Logs" at bounding box center [591, 257] width 84 height 17
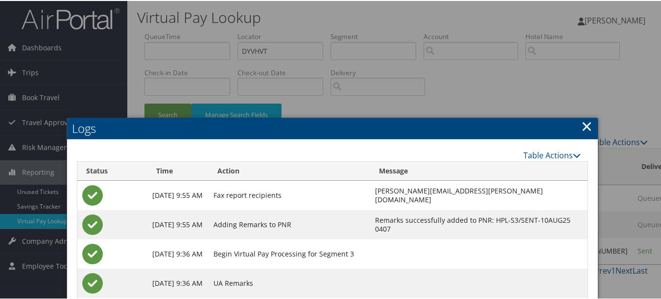
click at [583, 129] on link "×" at bounding box center [586, 125] width 11 height 20
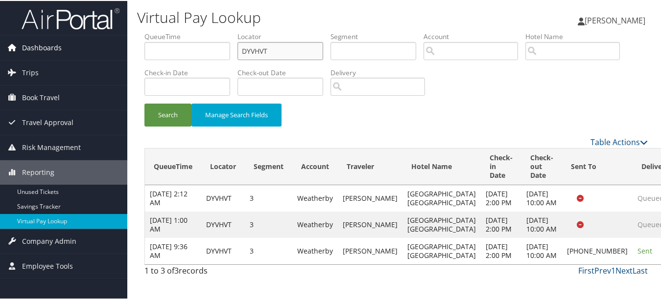
drag, startPoint x: 292, startPoint y: 52, endPoint x: 102, endPoint y: 51, distance: 189.4
click at [104, 51] on div "Dashboards AirPortal 360™ (Manager) My Travel Dashboard Trips Airtinerary® Look…" at bounding box center [332, 149] width 665 height 299
paste input "ABFZMW"
type input "ABFZMW"
click at [144, 103] on button "Search" at bounding box center [167, 114] width 47 height 23
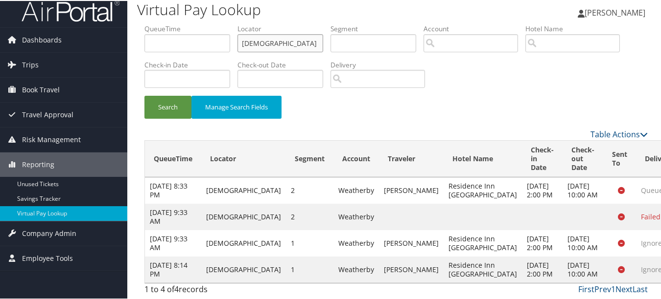
scroll to position [61, 0]
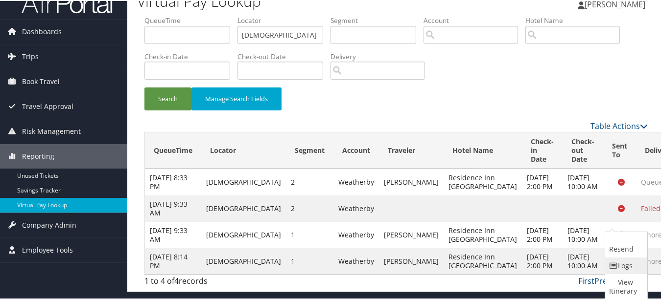
click at [623, 257] on link "Logs" at bounding box center [625, 265] width 40 height 17
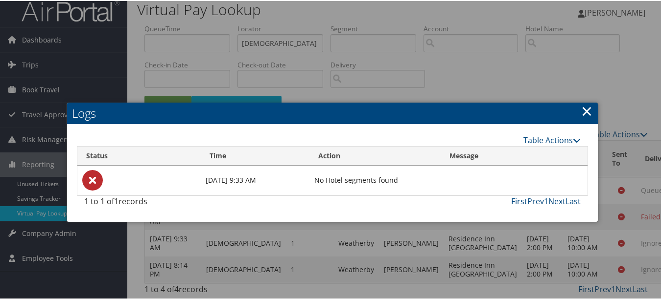
click at [581, 100] on link "×" at bounding box center [586, 110] width 11 height 20
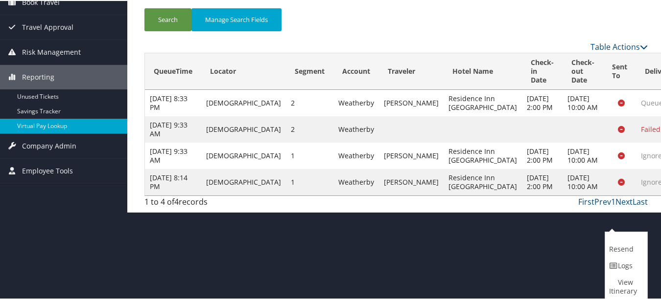
click at [616, 261] on link "Logs" at bounding box center [625, 265] width 40 height 17
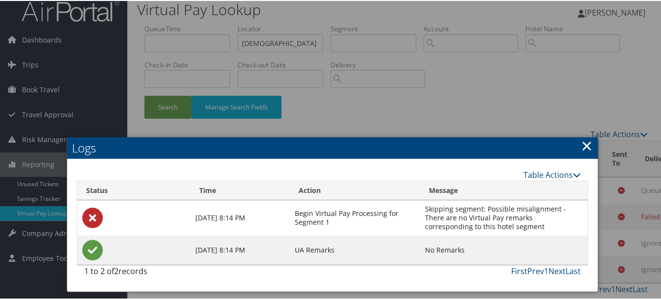
click at [581, 135] on link "×" at bounding box center [586, 145] width 11 height 20
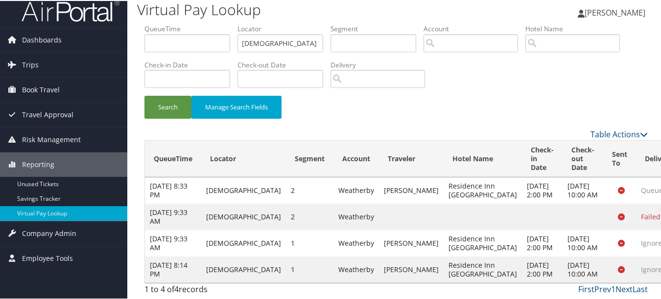
drag, startPoint x: 611, startPoint y: 175, endPoint x: 609, endPoint y: 183, distance: 8.1
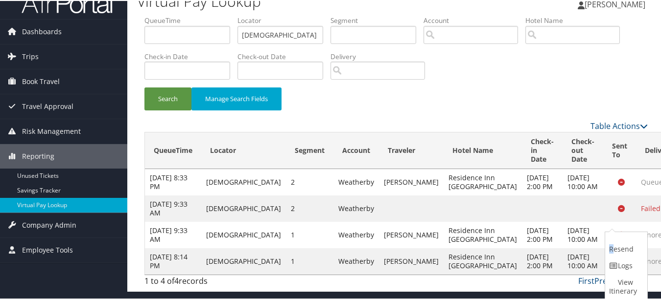
click at [609, 231] on ul "Resend Logs View Itinerary" at bounding box center [625, 265] width 43 height 69
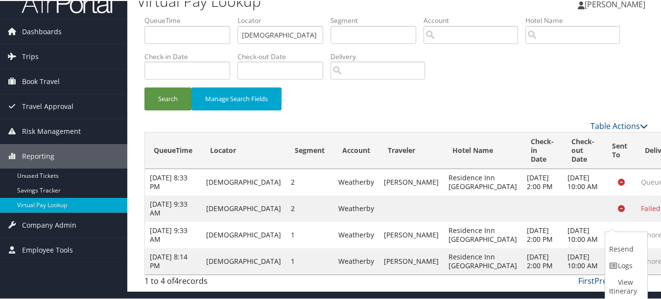
drag, startPoint x: 609, startPoint y: 183, endPoint x: 616, endPoint y: 199, distance: 17.3
click at [616, 231] on link "Resend" at bounding box center [625, 243] width 40 height 25
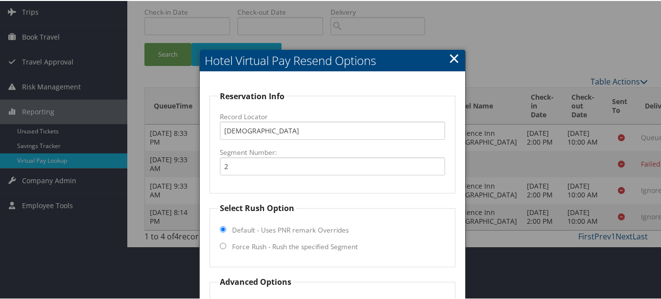
scroll to position [141, 0]
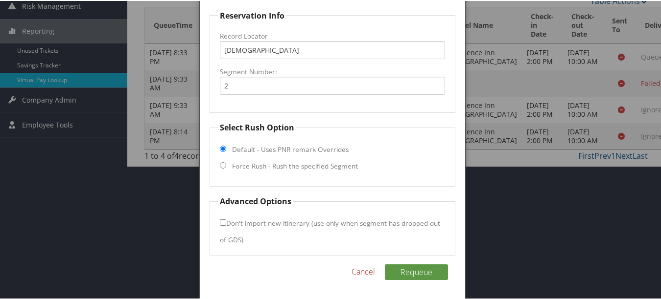
click at [268, 162] on label "Force Rush - Rush the specified Segment" at bounding box center [295, 165] width 126 height 10
click at [226, 162] on input "Force Rush - Rush the specified Segment" at bounding box center [223, 164] width 6 height 6
radio input "true"
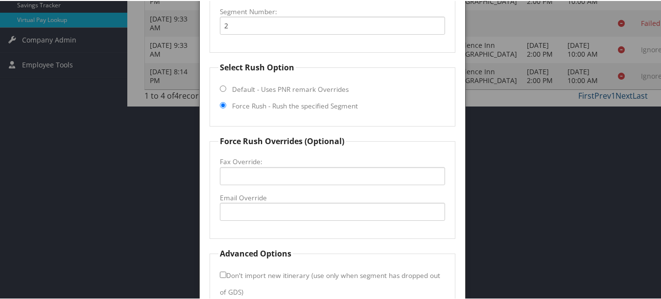
scroll to position [254, 0]
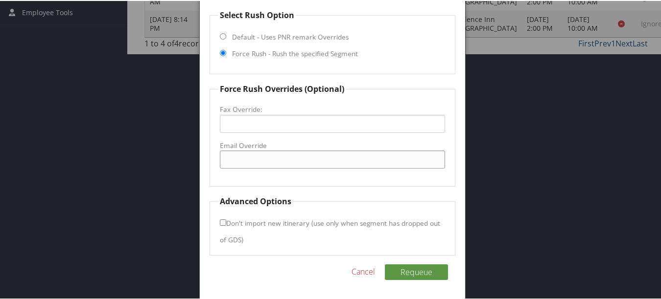
click at [263, 155] on input "Email Override" at bounding box center [332, 159] width 225 height 18
click at [300, 155] on input "largori@thmc." at bounding box center [332, 159] width 225 height 18
type input "largori@thmc.biz"
click at [410, 278] on button "Requeue" at bounding box center [416, 272] width 63 height 16
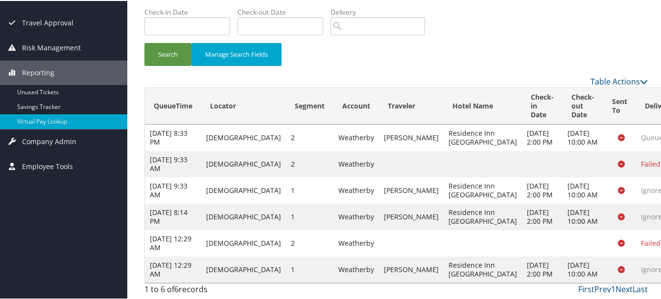
scroll to position [131, 0]
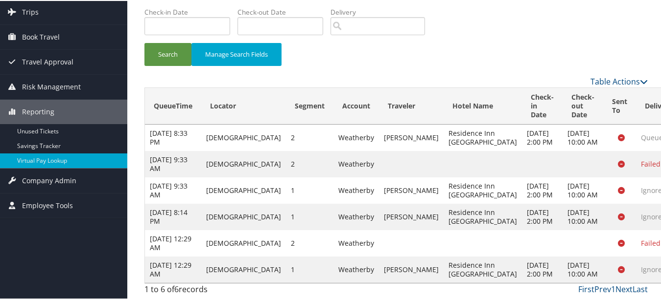
click at [623, 212] on link "Logs" at bounding box center [625, 220] width 40 height 17
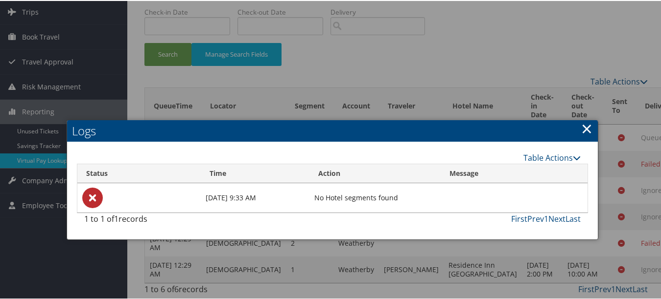
click at [584, 118] on link "×" at bounding box center [586, 128] width 11 height 20
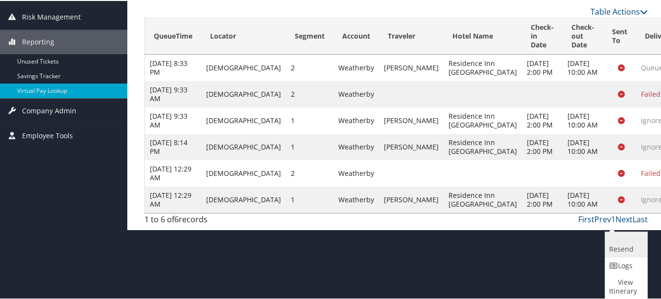
click at [616, 241] on link "Resend" at bounding box center [625, 243] width 40 height 25
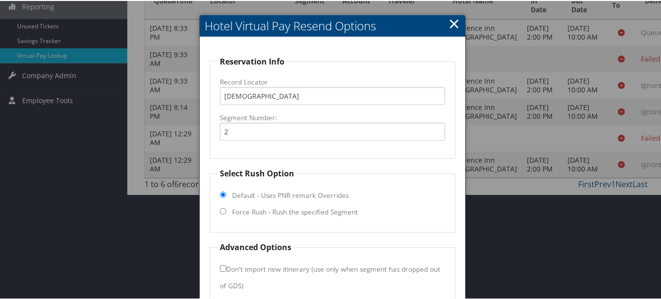
scroll to position [212, 0]
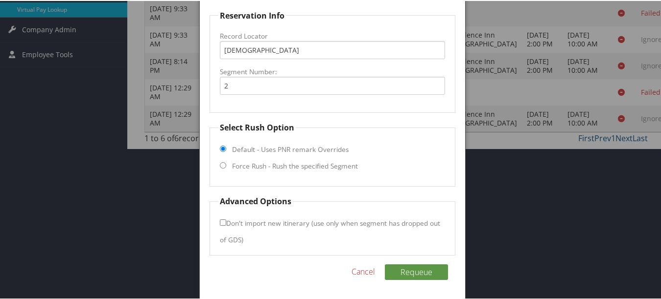
click at [268, 168] on label "Force Rush - Rush the specified Segment" at bounding box center [295, 165] width 126 height 10
click at [226, 168] on input "Force Rush - Rush the specified Segment" at bounding box center [223, 164] width 6 height 6
radio input "true"
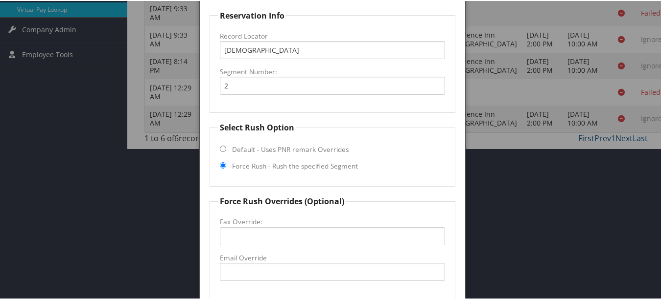
click at [512, 164] on div at bounding box center [332, 149] width 665 height 299
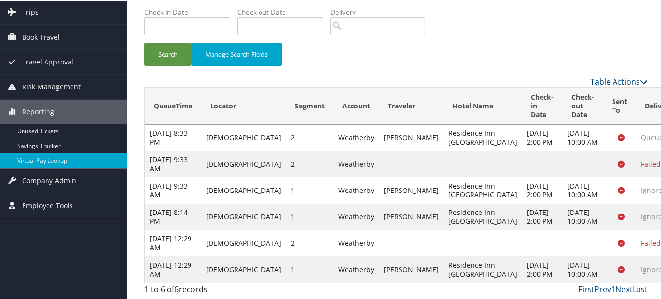
scroll to position [33, 0]
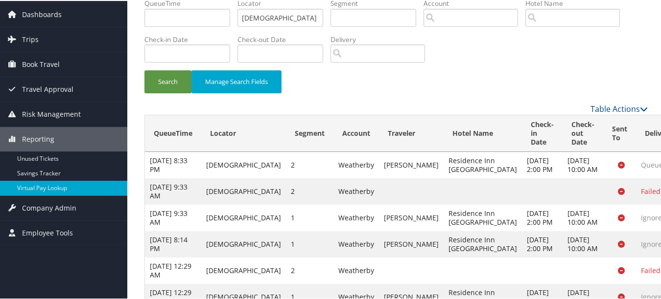
click at [379, 139] on th "Traveler" at bounding box center [411, 133] width 65 height 37
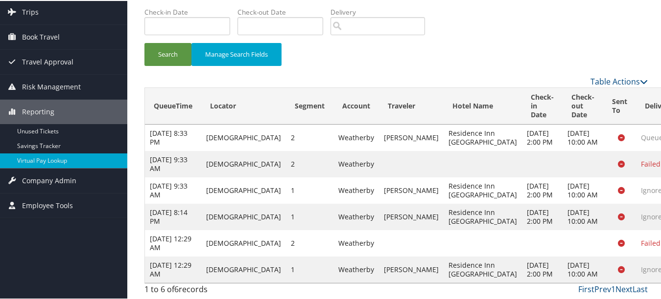
scroll to position [131, 0]
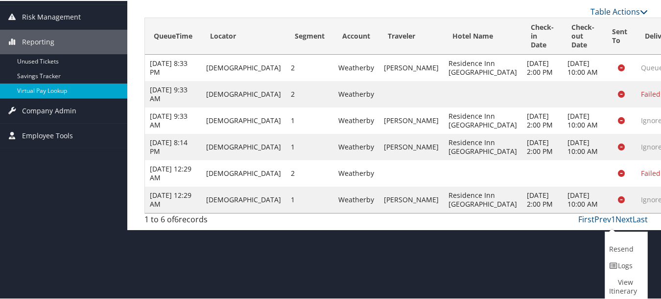
click at [623, 261] on link "Logs" at bounding box center [625, 265] width 40 height 17
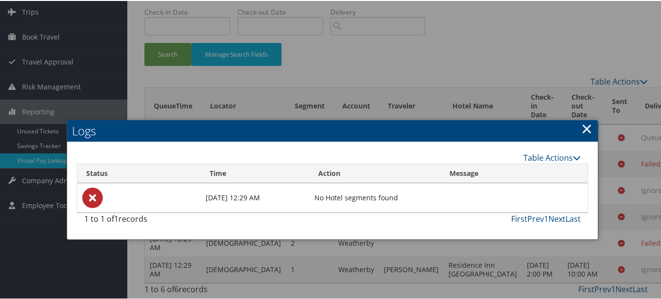
click at [586, 118] on link "×" at bounding box center [586, 128] width 11 height 20
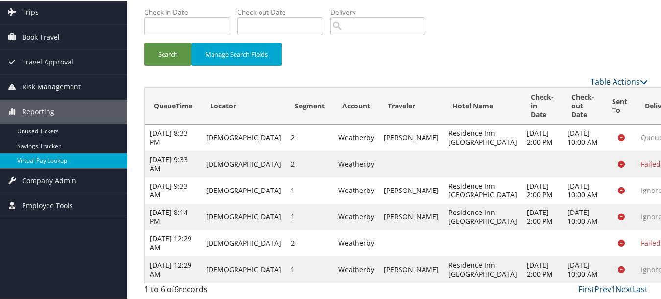
click at [625, 212] on link "Logs" at bounding box center [625, 220] width 40 height 17
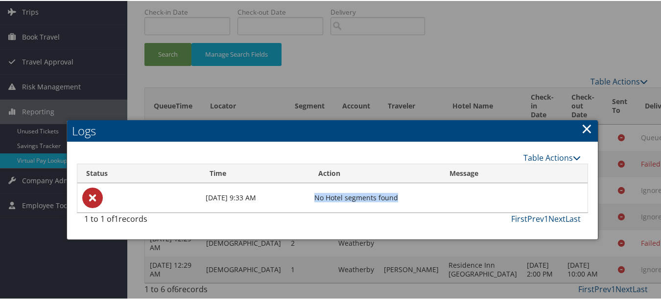
drag, startPoint x: 409, startPoint y: 126, endPoint x: 312, endPoint y: 121, distance: 97.0
click at [312, 183] on td "No Hotel segments found" at bounding box center [374, 197] width 131 height 29
copy td "No Hotel segments found"
click at [581, 118] on link "×" at bounding box center [586, 128] width 11 height 20
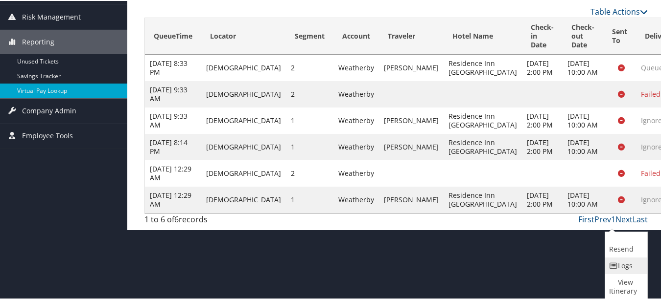
click at [620, 260] on link "Logs" at bounding box center [625, 265] width 40 height 17
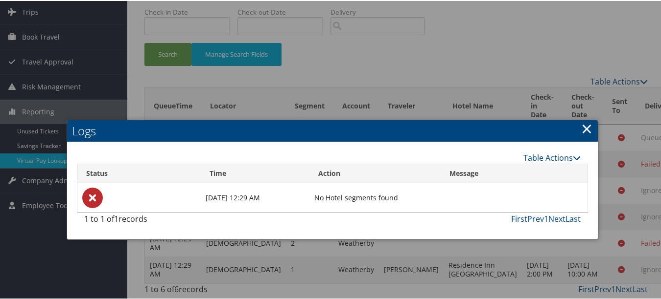
click at [587, 118] on link "×" at bounding box center [586, 128] width 11 height 20
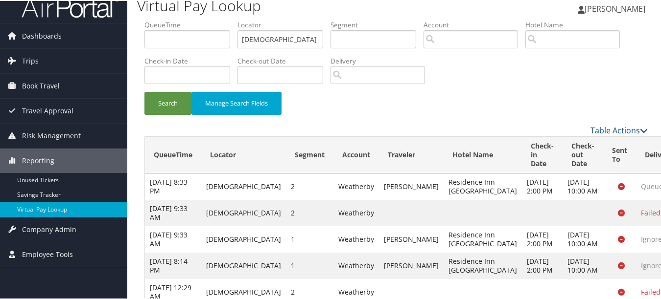
scroll to position [0, 0]
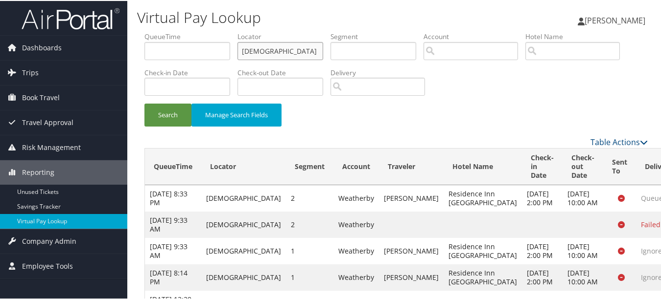
drag, startPoint x: 212, startPoint y: 60, endPoint x: 169, endPoint y: 65, distance: 43.3
click at [169, 31] on ul "QueueTime Locator ABFZMW Segment Account Traveler Hotel Name Check-in Date Chec…" at bounding box center [395, 31] width 503 height 0
paste input "LZOHMP"
click at [144, 103] on button "Search" at bounding box center [167, 114] width 47 height 23
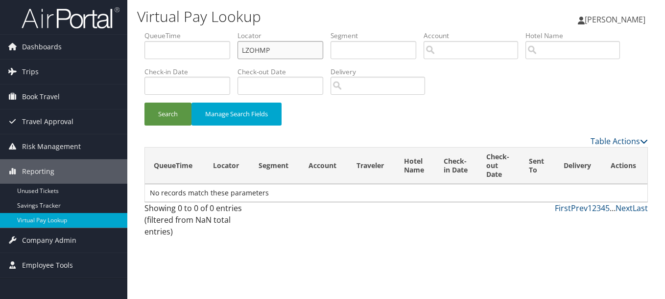
click at [144, 103] on button "Search" at bounding box center [167, 114] width 47 height 23
type input "LZOHMP"
click at [144, 103] on button "Search" at bounding box center [167, 114] width 47 height 23
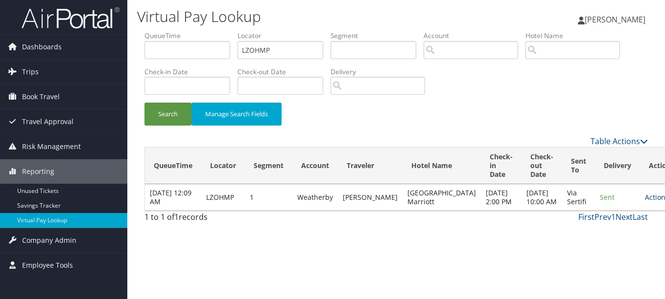
click at [644, 202] on link "Actions" at bounding box center [659, 197] width 31 height 9
click at [606, 239] on link "Logs" at bounding box center [605, 237] width 62 height 17
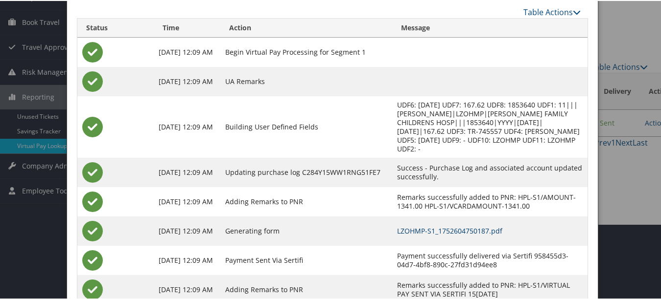
scroll to position [58, 0]
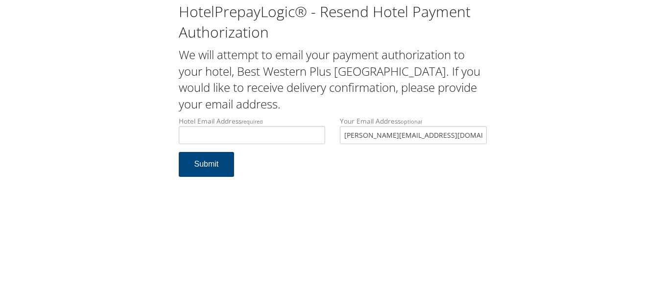
click at [217, 148] on div "Hotel Email Address required Hotel email address is required" at bounding box center [251, 134] width 161 height 36
click at [221, 139] on input "Hotel Email Address required" at bounding box center [252, 135] width 147 height 18
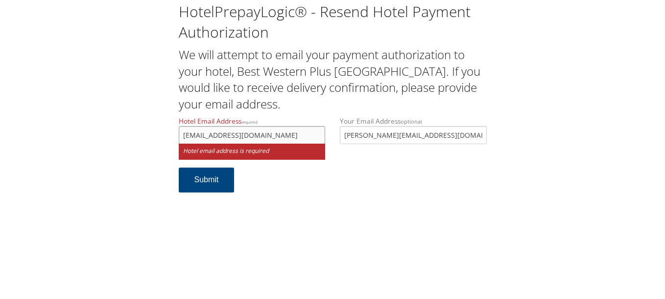
type input "bestwestern48177@gmail.com"
click at [305, 221] on div "HotelPrepayLogic® - Resend Hotel Payment Authorization We will attempt to email…" at bounding box center [332, 149] width 665 height 299
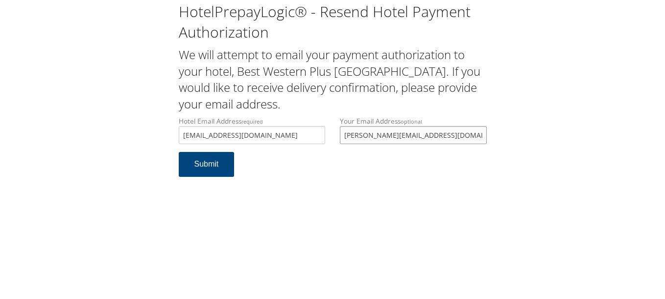
drag, startPoint x: 454, startPoint y: 132, endPoint x: 303, endPoint y: 132, distance: 150.7
click at [303, 132] on div "Hotel Email Address required bestwestern48177@gmail.com Hotel email address is …" at bounding box center [332, 134] width 322 height 36
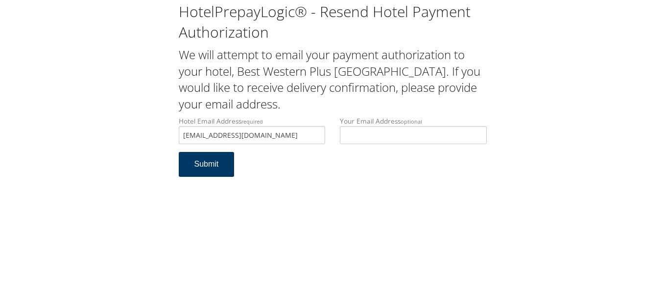
click at [228, 165] on button "Submit" at bounding box center [207, 164] width 56 height 25
drag, startPoint x: 309, startPoint y: 131, endPoint x: 177, endPoint y: 136, distance: 131.7
click at [177, 136] on div "Hotel Email Address required bestwestern48177@gmail.com Hotel email address is …" at bounding box center [251, 134] width 161 height 36
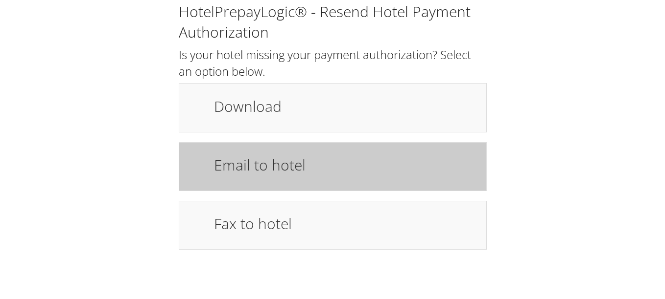
click at [332, 179] on div "Email to hotel" at bounding box center [344, 167] width 277 height 28
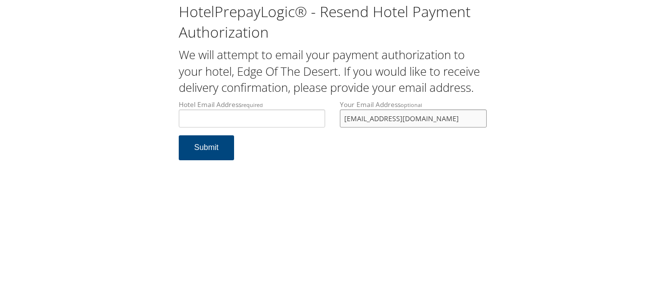
drag, startPoint x: 0, startPoint y: 0, endPoint x: 334, endPoint y: 116, distance: 353.8
click at [334, 116] on div "Your Email Address optional [EMAIL_ADDRESS][DOMAIN_NAME]" at bounding box center [412, 118] width 161 height 36
click at [293, 122] on input "Hotel Email Address required" at bounding box center [252, 119] width 147 height 18
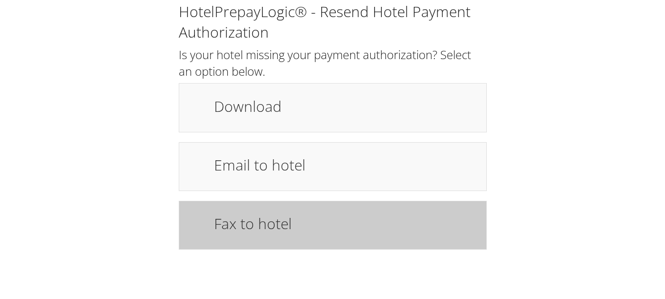
click at [280, 226] on h1 "Fax to hotel" at bounding box center [345, 224] width 262 height 22
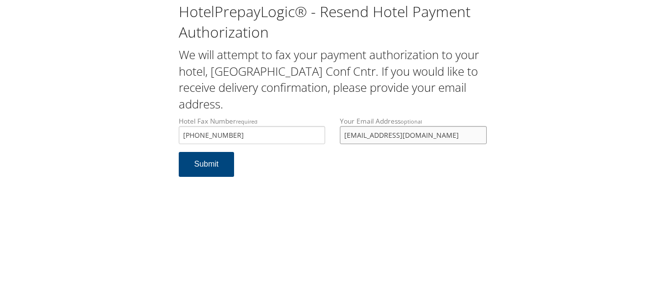
drag, startPoint x: 474, startPoint y: 134, endPoint x: 325, endPoint y: 147, distance: 149.8
click at [325, 147] on div "Hotel Fax Number required +1 (229) 242-2232 Hotel fax number is required Your E…" at bounding box center [332, 134] width 322 height 36
click at [345, 185] on form "Hotel Fax Number required +1 (229) 242-2232 Hotel fax number is required Your E…" at bounding box center [333, 151] width 308 height 70
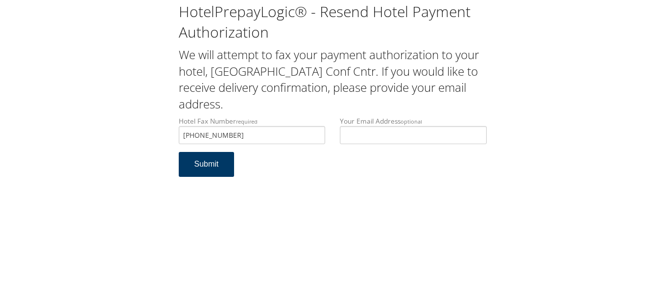
click at [209, 159] on button "Submit" at bounding box center [207, 164] width 56 height 25
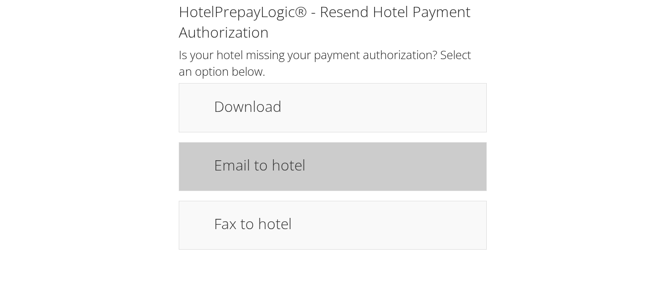
click at [333, 158] on h1 "Email to hotel" at bounding box center [345, 165] width 262 height 22
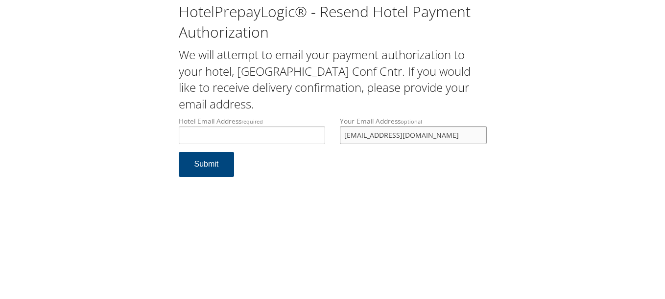
drag, startPoint x: 449, startPoint y: 133, endPoint x: 342, endPoint y: 135, distance: 107.2
click at [342, 135] on input "barney.beaver08@gmail.com" at bounding box center [413, 135] width 147 height 18
click at [298, 136] on input "Hotel Email Address required" at bounding box center [252, 135] width 147 height 18
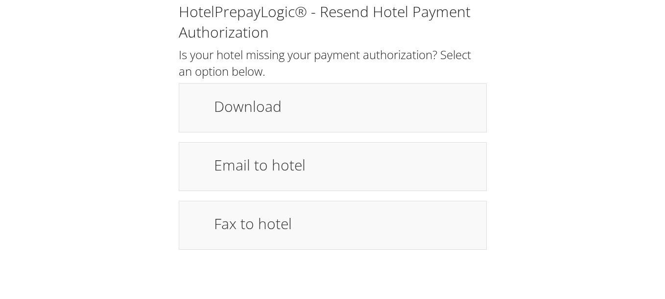
click at [659, 121] on div "HotelPrepayLogic® - Resend Hotel Payment Authorization Is your hotel missing yo…" at bounding box center [332, 149] width 665 height 299
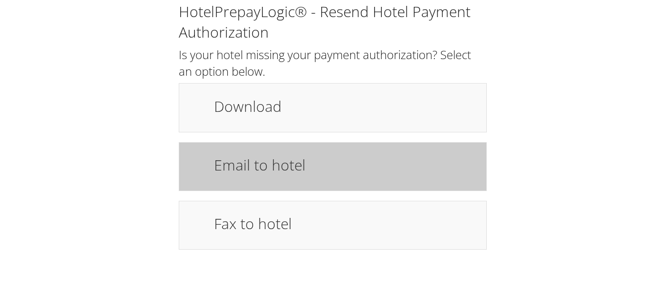
click at [337, 171] on h1 "Email to hotel" at bounding box center [345, 165] width 262 height 22
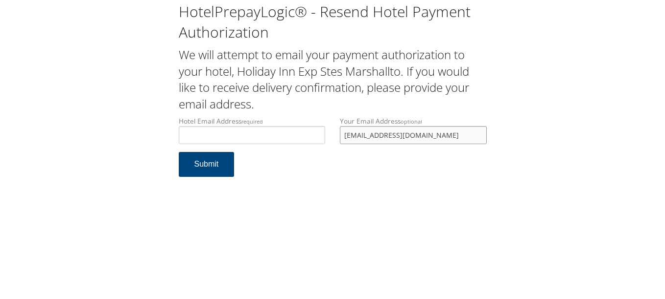
drag, startPoint x: 440, startPoint y: 136, endPoint x: 324, endPoint y: 143, distance: 116.2
click at [324, 143] on div "Hotel Email Address required Hotel email address is required Your Email Address…" at bounding box center [332, 134] width 322 height 36
click at [275, 138] on input "Hotel Email Address required" at bounding box center [252, 135] width 147 height 18
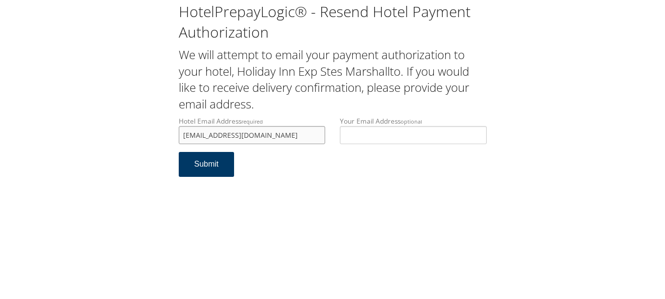
type input "hiexmt2022@gmail.com"
click at [216, 162] on button "Submit" at bounding box center [207, 164] width 56 height 25
click at [123, 131] on div "HotelPrepayLogic® - Resend Hotel Payment Authorization We will attempt to email…" at bounding box center [332, 93] width 645 height 187
type input "hiexmt2022@gmail.com"
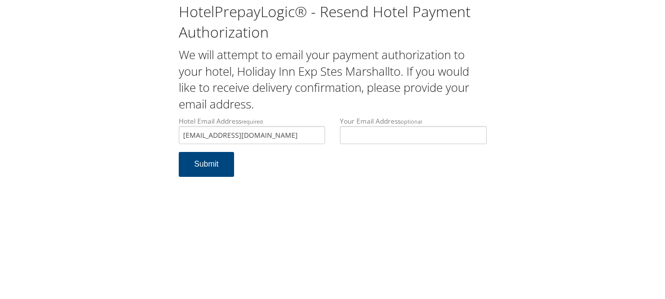
scroll to position [0, 0]
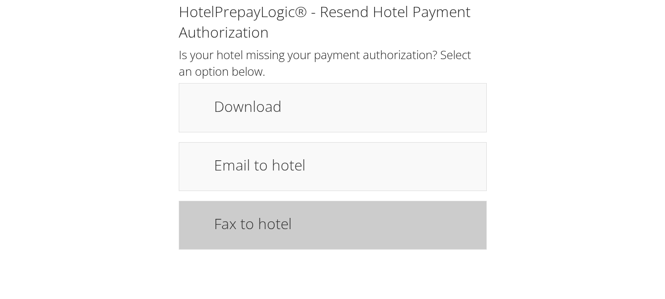
click at [318, 219] on h1 "Fax to hotel" at bounding box center [345, 224] width 262 height 22
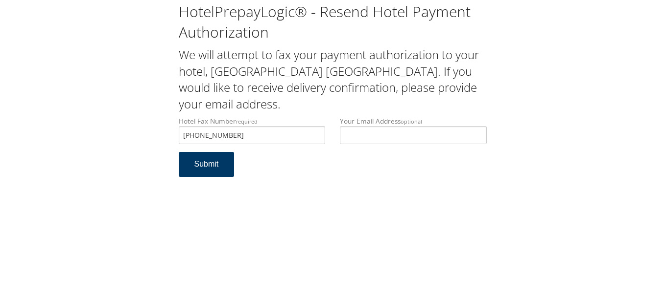
click at [214, 168] on button "Submit" at bounding box center [207, 164] width 56 height 25
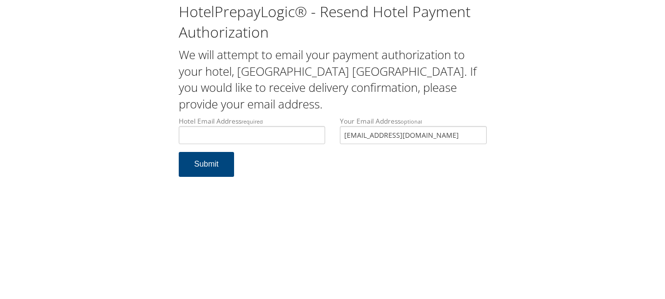
click at [325, 137] on div "Hotel Email Address required Hotel email address is required Your Email Address…" at bounding box center [332, 134] width 322 height 36
click at [309, 134] on input "Hotel Email Address required" at bounding box center [252, 135] width 147 height 18
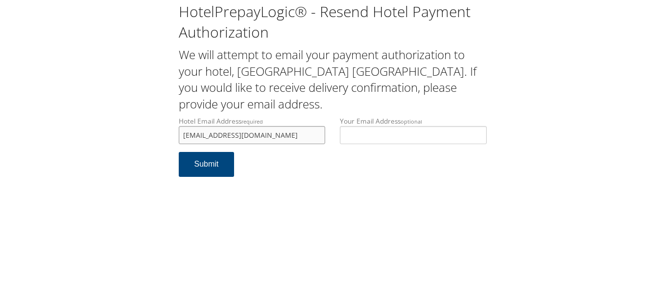
type input "[EMAIL_ADDRESS][DOMAIN_NAME]"
click at [319, 172] on form "Hotel Email Address required [EMAIL_ADDRESS][DOMAIN_NAME] Hotel email address i…" at bounding box center [333, 151] width 308 height 70
click at [220, 166] on button "Submit" at bounding box center [207, 164] width 56 height 25
drag, startPoint x: 0, startPoint y: 0, endPoint x: 96, endPoint y: 138, distance: 167.9
click at [96, 138] on div "HotelPrepayLogic® - Resend Hotel Payment Authorization We will attempt to email…" at bounding box center [332, 93] width 645 height 187
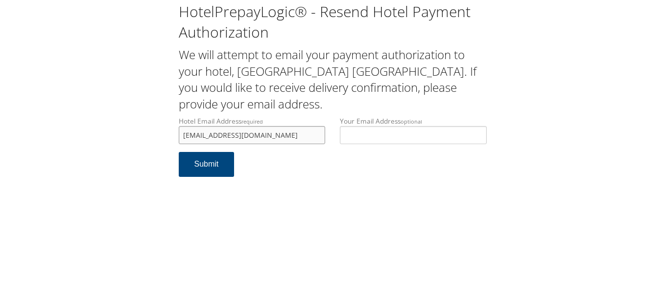
paste input ""[EMAIL_ADDRESS][DOMAIN_NAME] Rep stated credit auth was not on file and hence …"
type input "[EMAIL_ADDRESS][DOMAIN_NAME]"
click at [297, 137] on input "[EMAIL_ADDRESS][DOMAIN_NAME]" at bounding box center [252, 135] width 147 height 18
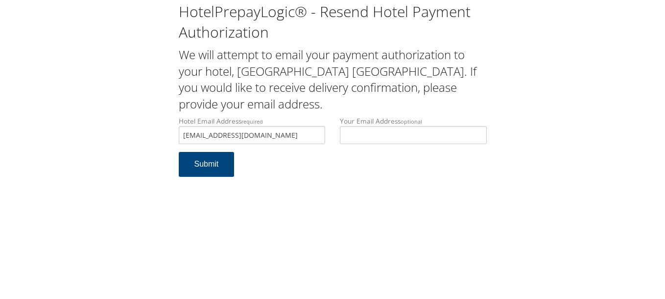
click at [392, 217] on div "HotelPrepayLogic® - Resend Hotel Payment Authorization We will attempt to email…" at bounding box center [332, 149] width 665 height 299
click at [201, 165] on button "Submit" at bounding box center [207, 164] width 56 height 25
